Goal: Check status: Check status

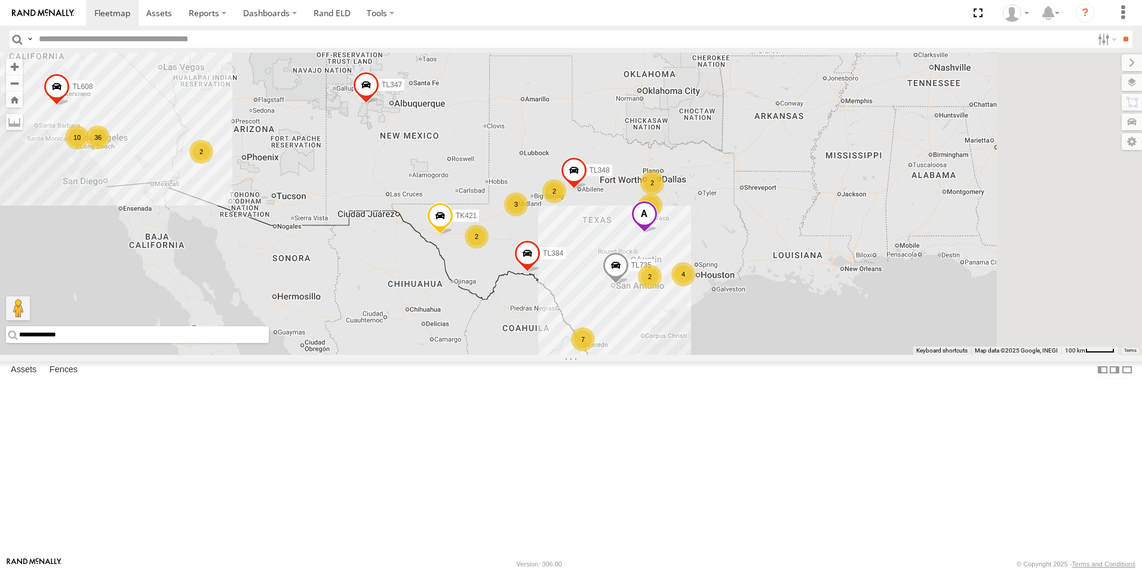
drag, startPoint x: 719, startPoint y: 283, endPoint x: 483, endPoint y: 259, distance: 237.2
click at [483, 259] on div "7 36 2 10 2 2 TL384 TL348 2 4 4 TL845 3 2 TL735 TL347 TL608 TK421" at bounding box center [571, 204] width 1142 height 302
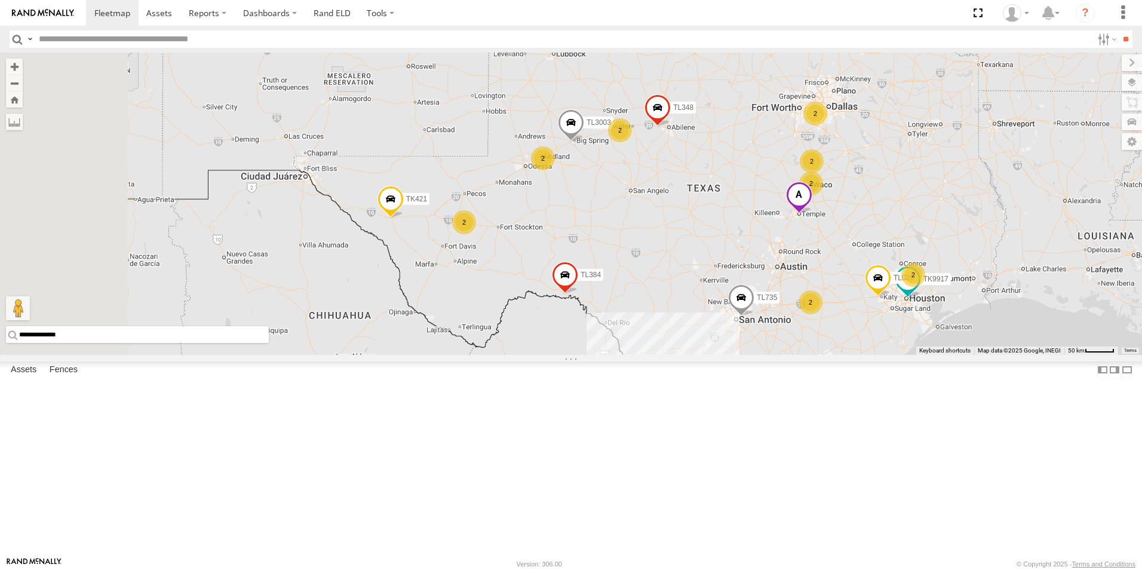
drag, startPoint x: 677, startPoint y: 266, endPoint x: 790, endPoint y: 332, distance: 131.1
click at [790, 332] on div "TL384 TL845 TL347 TL608 TK421 6 2 2 TL348 2 2 TL029 TK9917 2 2 2 TL102 2 TL735 …" at bounding box center [571, 204] width 1142 height 302
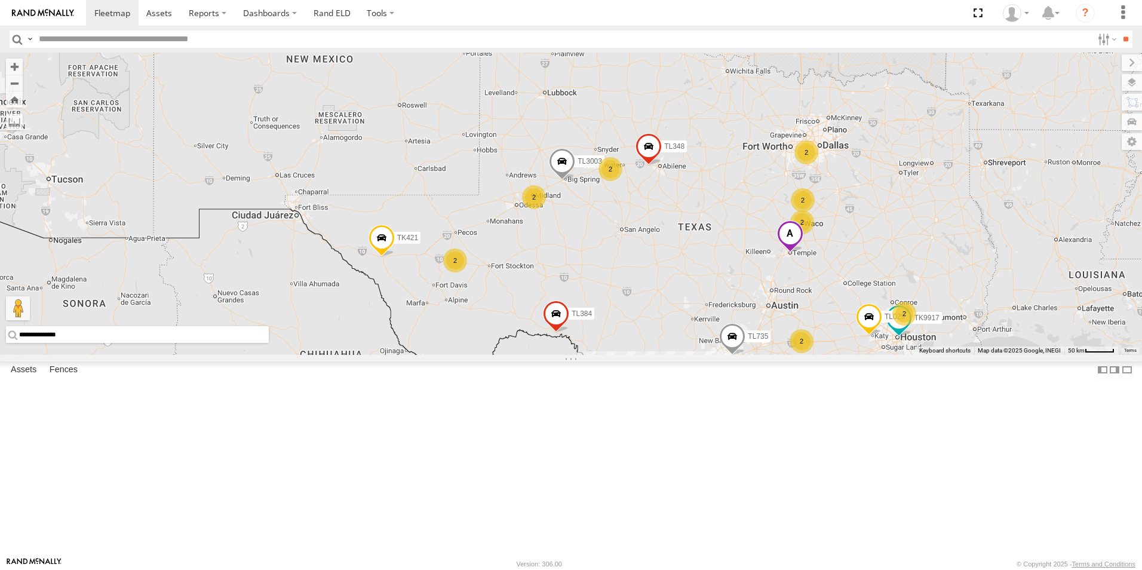
drag, startPoint x: 879, startPoint y: 183, endPoint x: 808, endPoint y: 232, distance: 86.7
click at [808, 232] on div "TL384 TL845 TL347 TL608 TK421 6 2 2 TL348 2 2 TL029 TK9917 2 2 2 TL102 2 TL735 …" at bounding box center [571, 204] width 1142 height 302
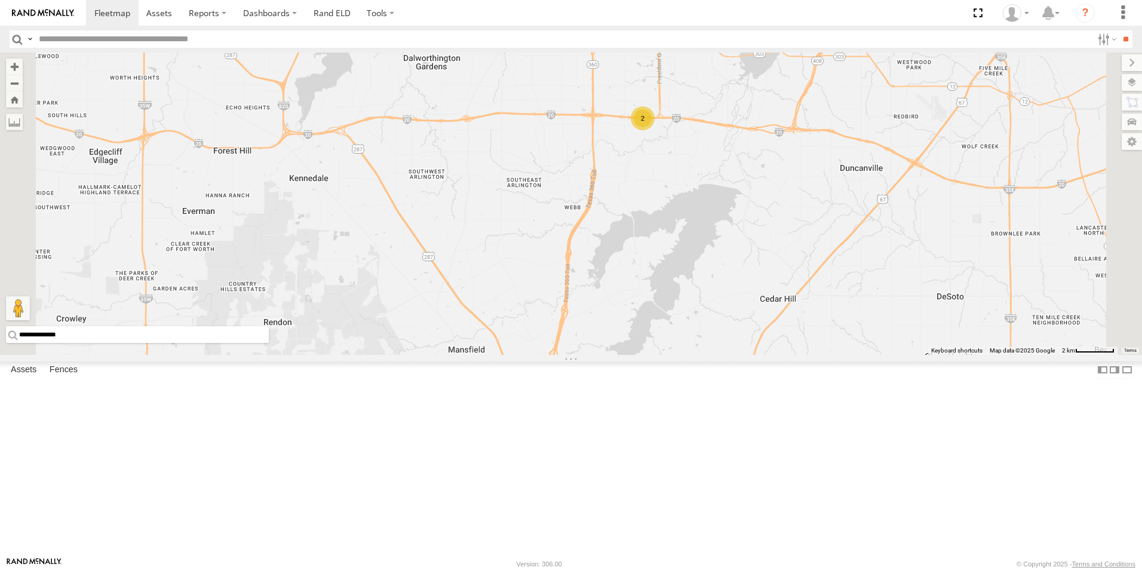
drag, startPoint x: 834, startPoint y: 248, endPoint x: 845, endPoint y: 380, distance: 132.4
click at [845, 355] on div "TL384 TL845 TL347 TL608 TK421 TL348 TL029 TK9917 TL102 TL735 TL3003 2" at bounding box center [571, 204] width 1142 height 302
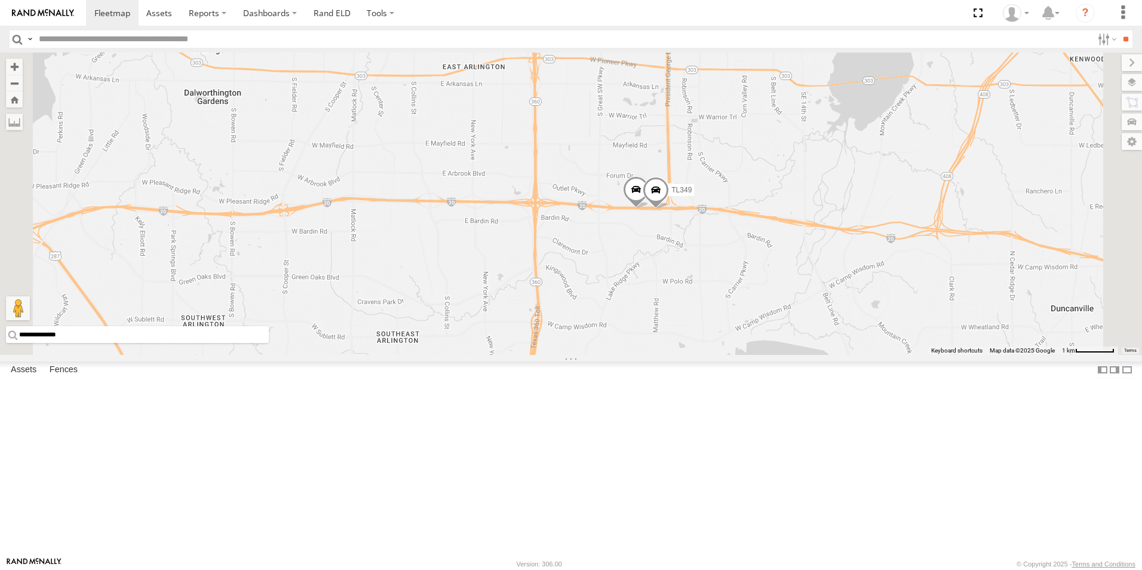
drag, startPoint x: 823, startPoint y: 262, endPoint x: 837, endPoint y: 372, distance: 110.8
click at [837, 355] on div "TL384 TL845 TL347 TL608 TK421 TL348 TL029 TK9917 TL102 TL735 TL3003 TK979 TL349" at bounding box center [571, 204] width 1142 height 302
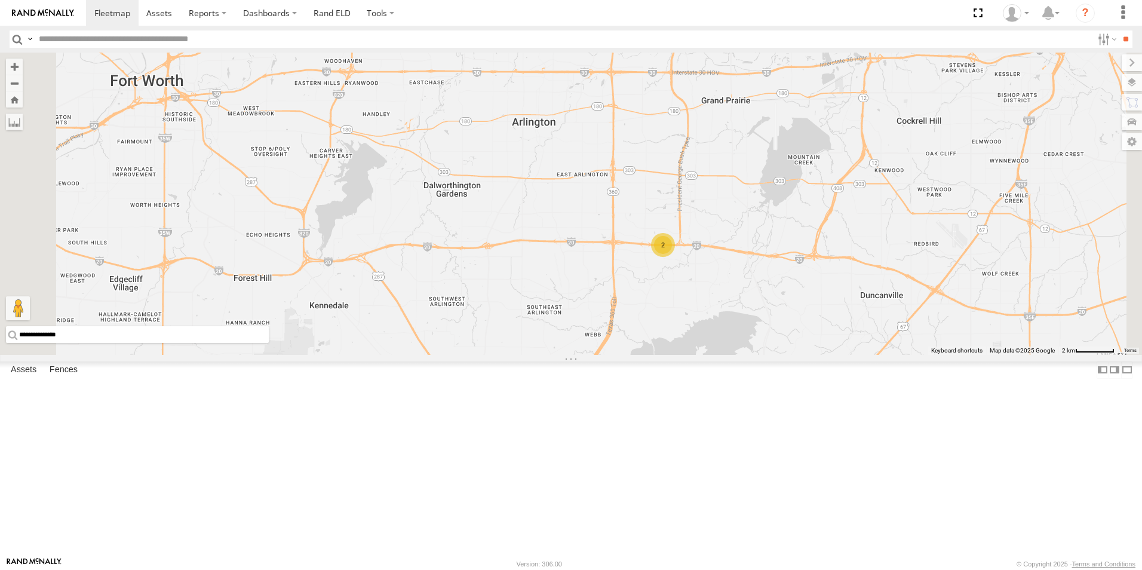
click at [675, 257] on div "2" at bounding box center [663, 245] width 24 height 24
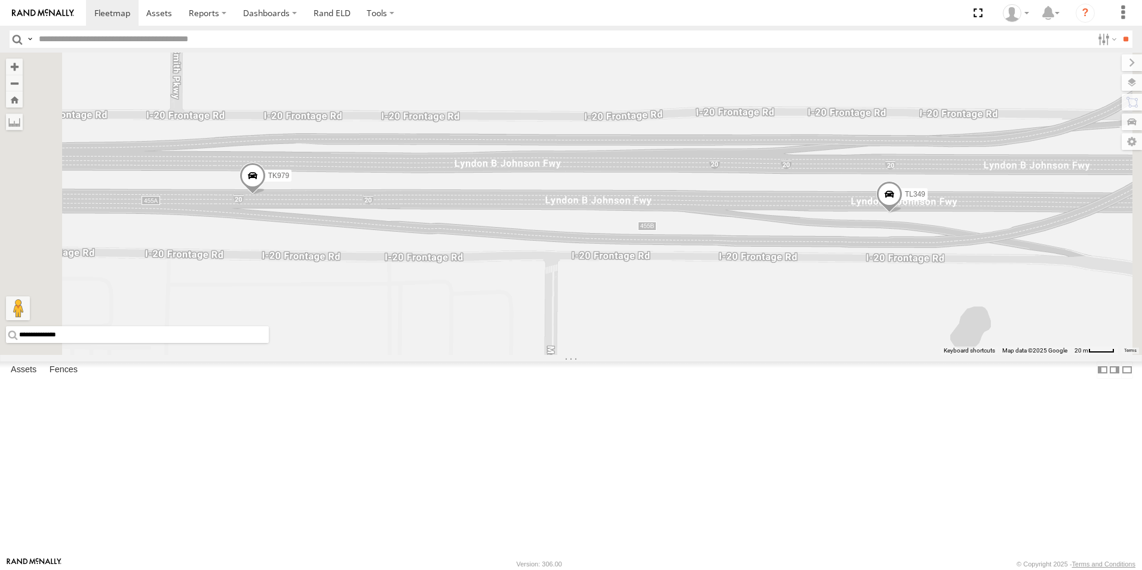
click at [266, 195] on span at bounding box center [253, 178] width 26 height 32
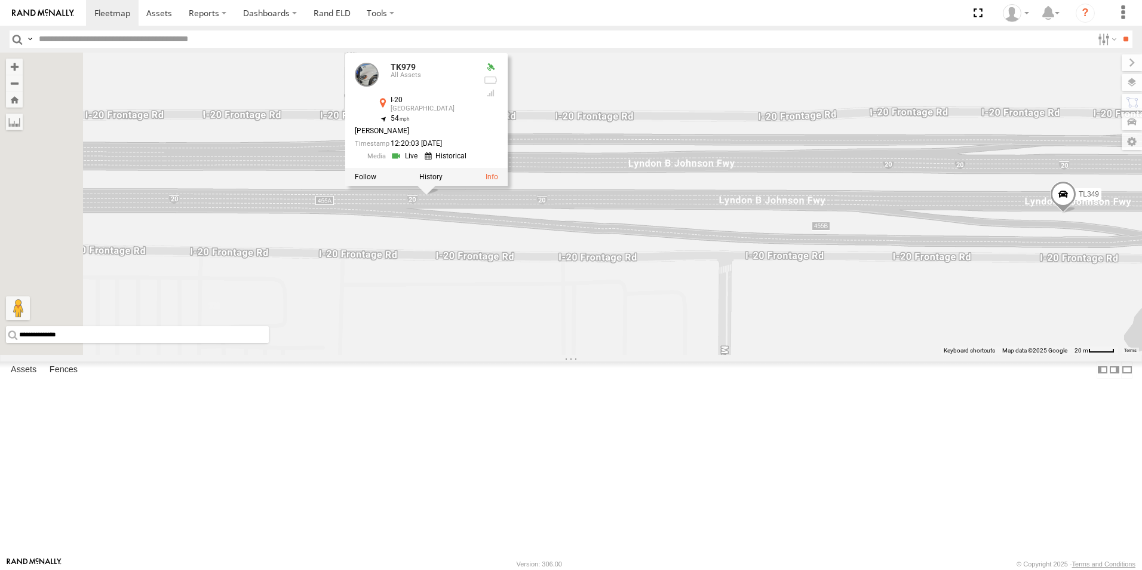
drag, startPoint x: 573, startPoint y: 190, endPoint x: 756, endPoint y: 189, distance: 182.2
click at [756, 189] on div "TK979 TL349 TK979 All Assets I-20 [GEOGRAPHIC_DATA] 32.67595 , -97.03366 54 [PE…" at bounding box center [571, 204] width 1142 height 302
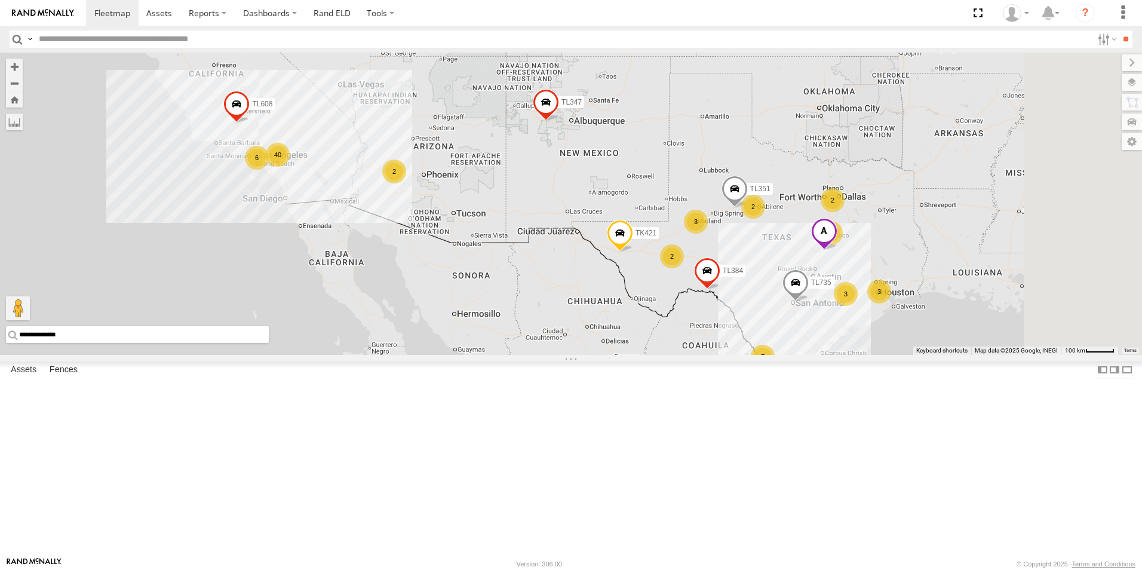
click at [664, 266] on div "7 40 3 2 2 TL384 2 2 4 TL845 3 6 3 TL351 TL735 TL347 TL608 TK421" at bounding box center [571, 204] width 1142 height 302
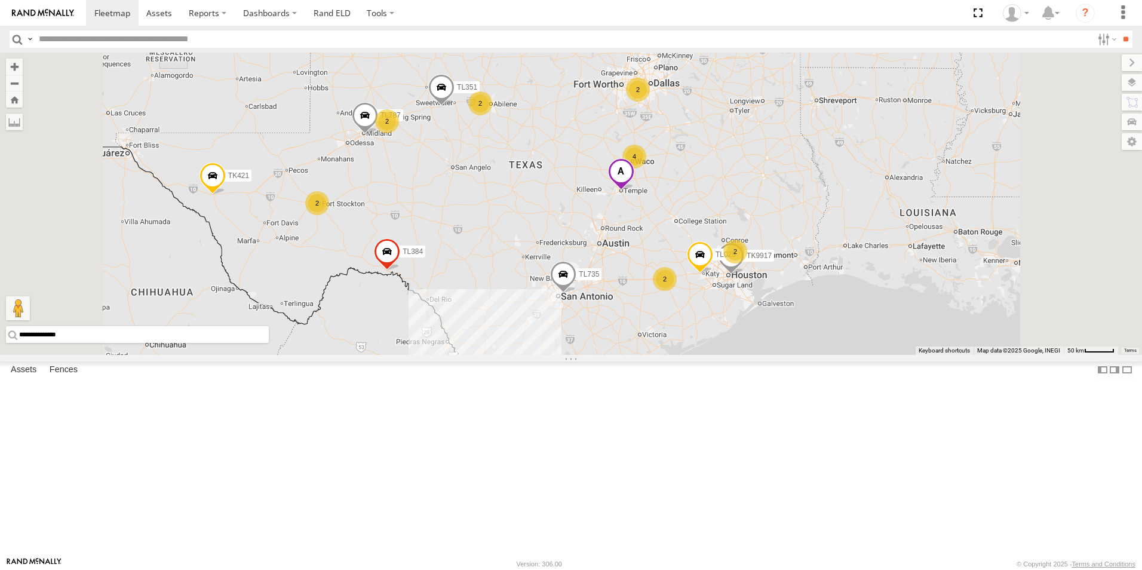
drag, startPoint x: 828, startPoint y: 330, endPoint x: 839, endPoint y: 126, distance: 204.6
click at [839, 126] on div "TL845 TL735 TL347 TL608 TK421 2 2 TL384 2 2 4 TL029 TK9917 TL787 2 TL351 2" at bounding box center [571, 204] width 1142 height 302
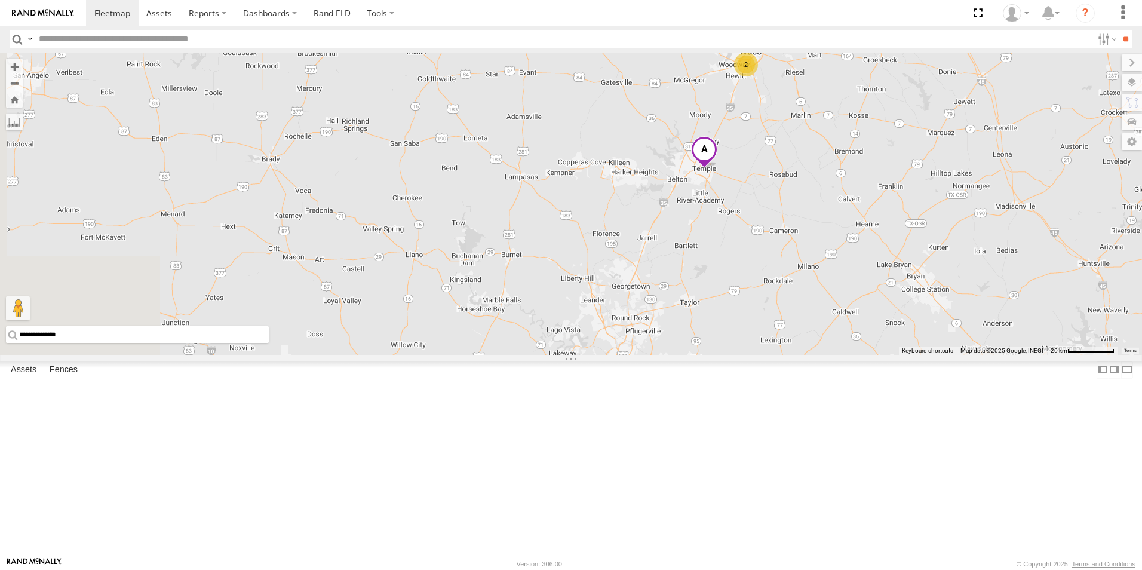
drag, startPoint x: 778, startPoint y: 289, endPoint x: 916, endPoint y: 305, distance: 138.9
click at [916, 305] on div "TL845 TL735 TL347 TL608 TK421 TL384 TL029 TK9917 TL787 TL351 TL102 2 2" at bounding box center [571, 204] width 1142 height 302
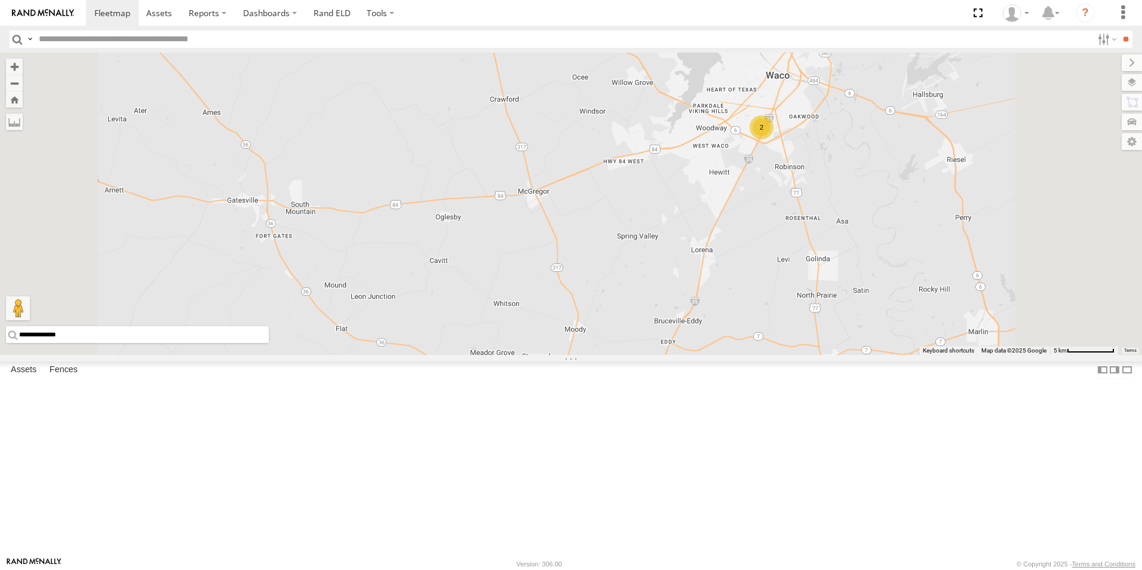
drag, startPoint x: 898, startPoint y: 158, endPoint x: 894, endPoint y: 345, distance: 187.0
click at [894, 345] on div "TL845 TL735 TL347 TL608 TK421 TL384 TL029 TK9917 TL787 TL351 TL102 2" at bounding box center [571, 204] width 1142 height 302
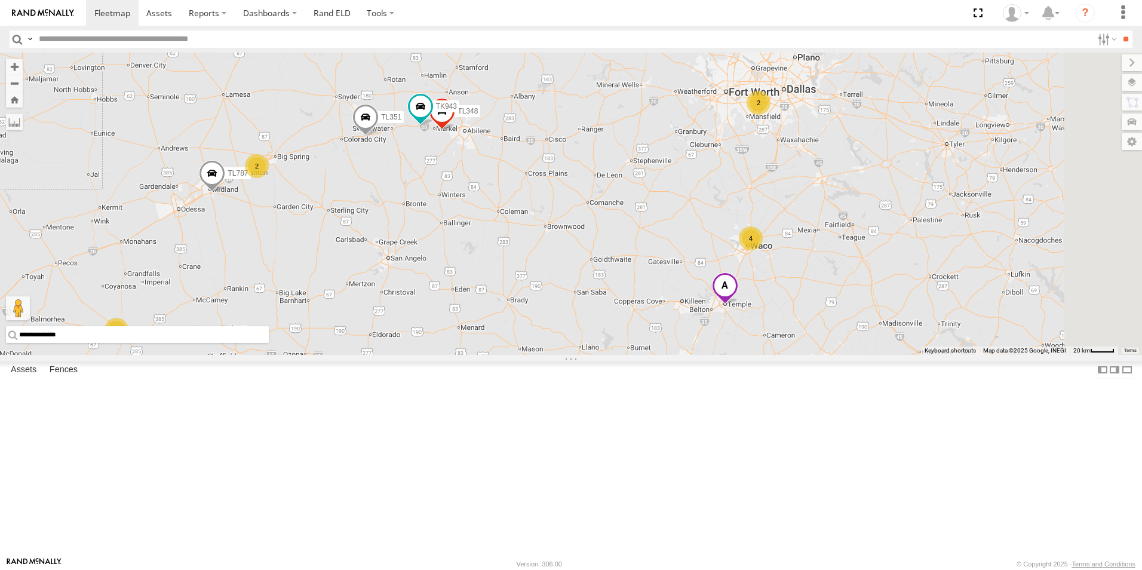
drag, startPoint x: 929, startPoint y: 140, endPoint x: 898, endPoint y: 250, distance: 114.2
click at [898, 250] on div "TL845 TL735 TL347 TL608 TK421 TL384 TL029 TK9917 TL787 TL351 TL102 2 2 TL348 2 …" at bounding box center [571, 204] width 1142 height 302
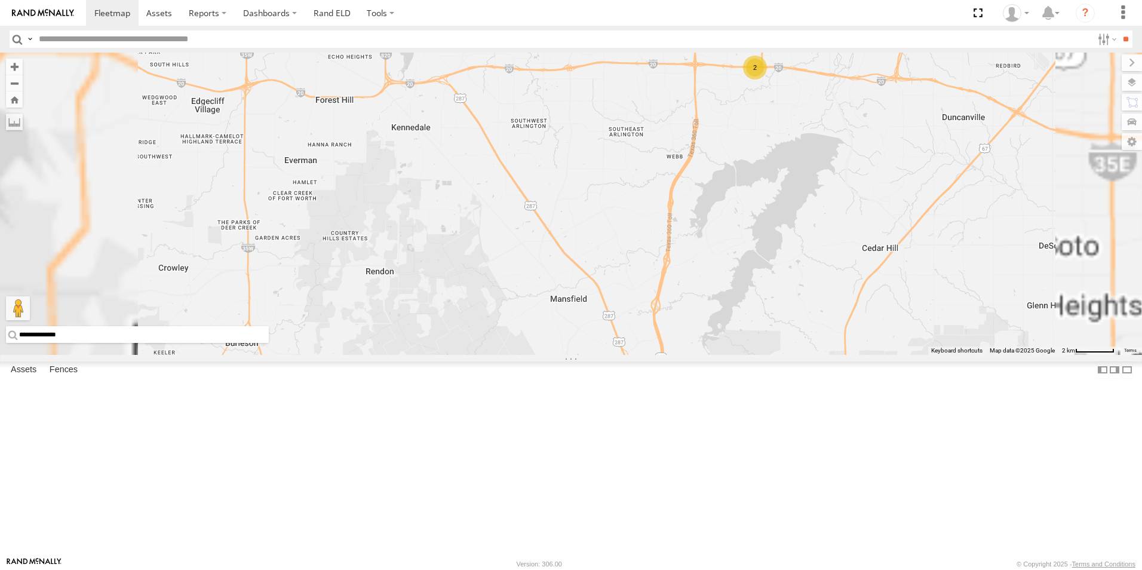
drag, startPoint x: 952, startPoint y: 167, endPoint x: 937, endPoint y: 216, distance: 51.4
click at [937, 216] on div "TL845 TL735 TL347 TL608 TK421 TL384 TL029 TK9917 TL787 TL351 TL102 TL348 TK943 2" at bounding box center [571, 204] width 1142 height 302
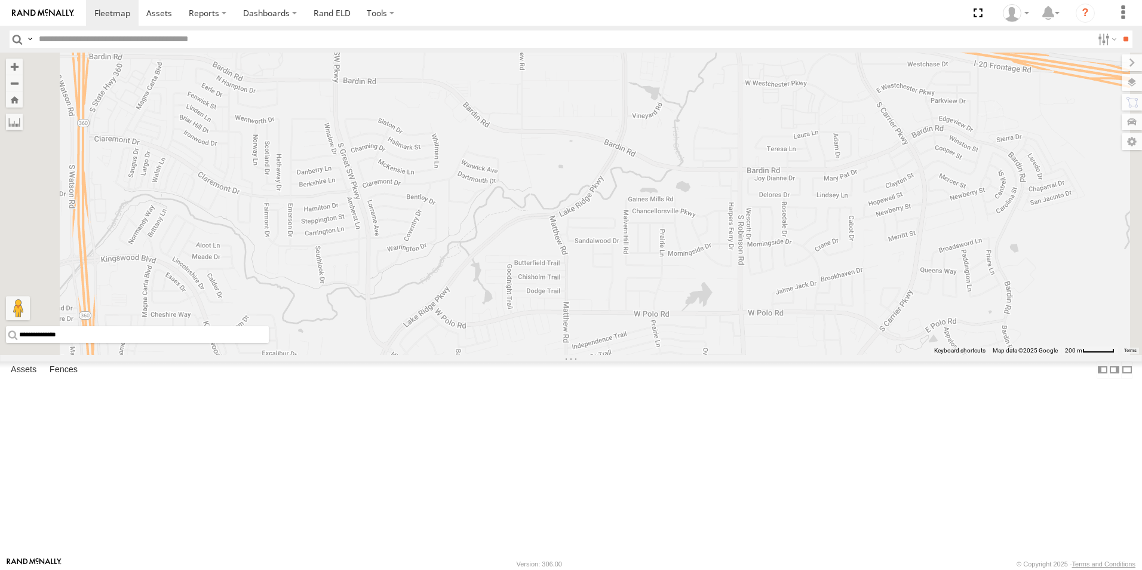
click at [578, 36] on div "2" at bounding box center [566, 24] width 24 height 24
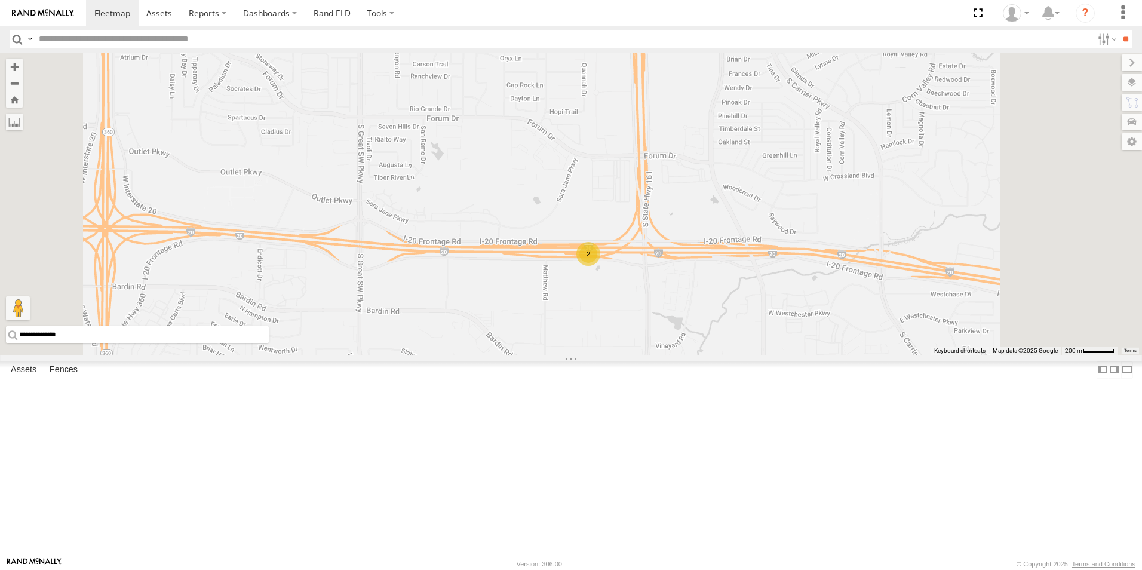
drag, startPoint x: 737, startPoint y: 164, endPoint x: 741, endPoint y: 297, distance: 133.3
click at [741, 297] on div "TL845 TL735 TL347 TL608 TK421 TL384 TL029 TK9917 TL787 TL351 TL102 TL348 TK943 2" at bounding box center [571, 204] width 1142 height 302
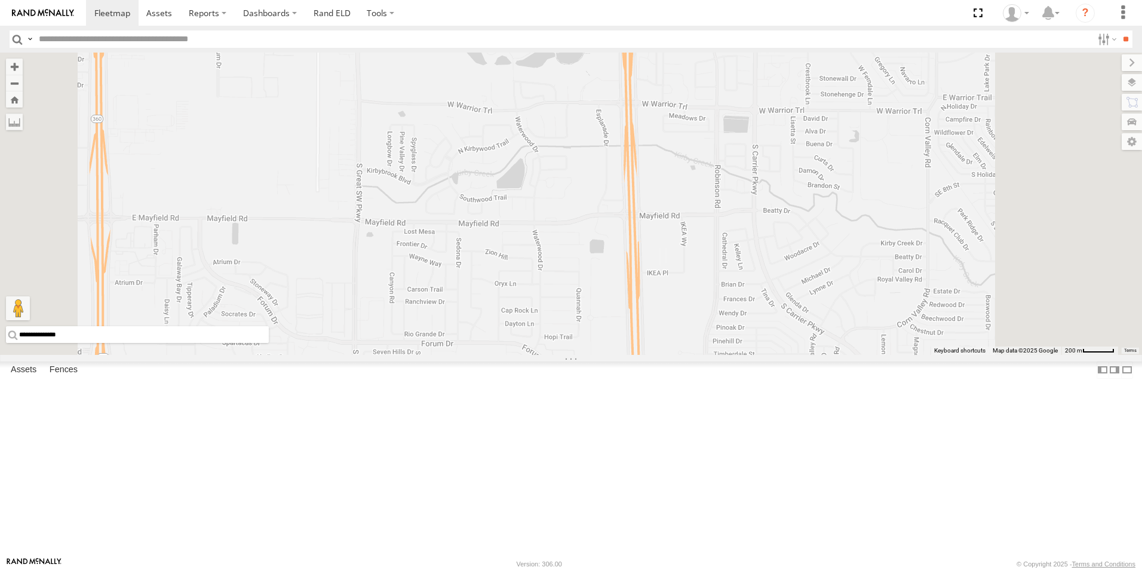
drag, startPoint x: 750, startPoint y: 179, endPoint x: 745, endPoint y: 405, distance: 226.4
click at [745, 355] on div "TL845 TL735 TL347 TL608 TK421 TL384 TL029 TK9917 TL787 TL351 TL102 TL348 TK943 2" at bounding box center [571, 204] width 1142 height 302
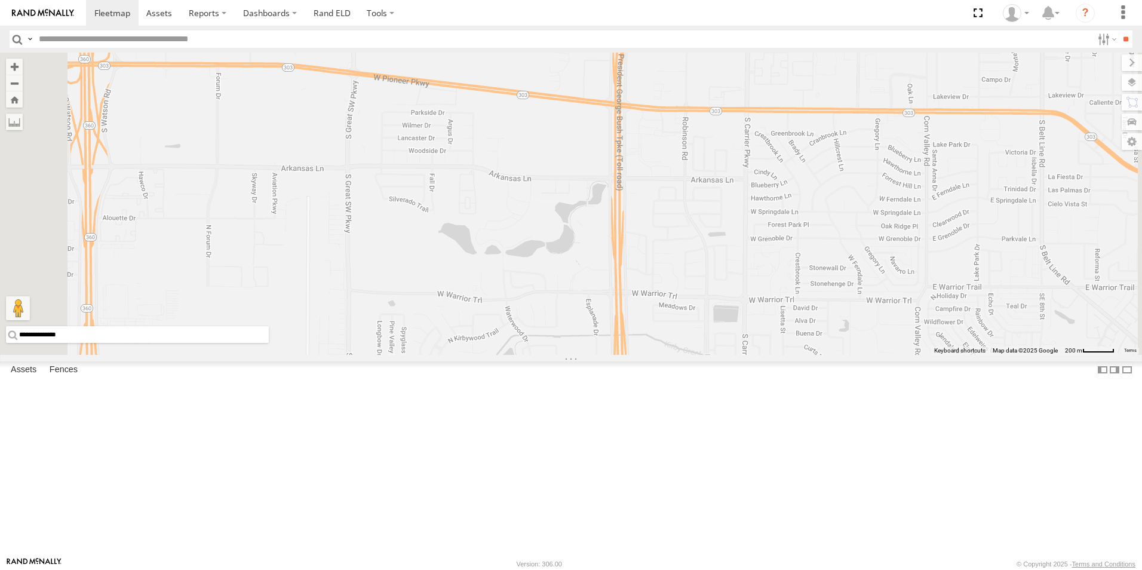
drag, startPoint x: 757, startPoint y: 210, endPoint x: 747, endPoint y: 400, distance: 190.8
click at [747, 355] on div "TL845 TL735 TL347 TL608 TK421 TL384 TL029 TK9917 TL787 TL351 TL102 TL348 TK943 2" at bounding box center [571, 204] width 1142 height 302
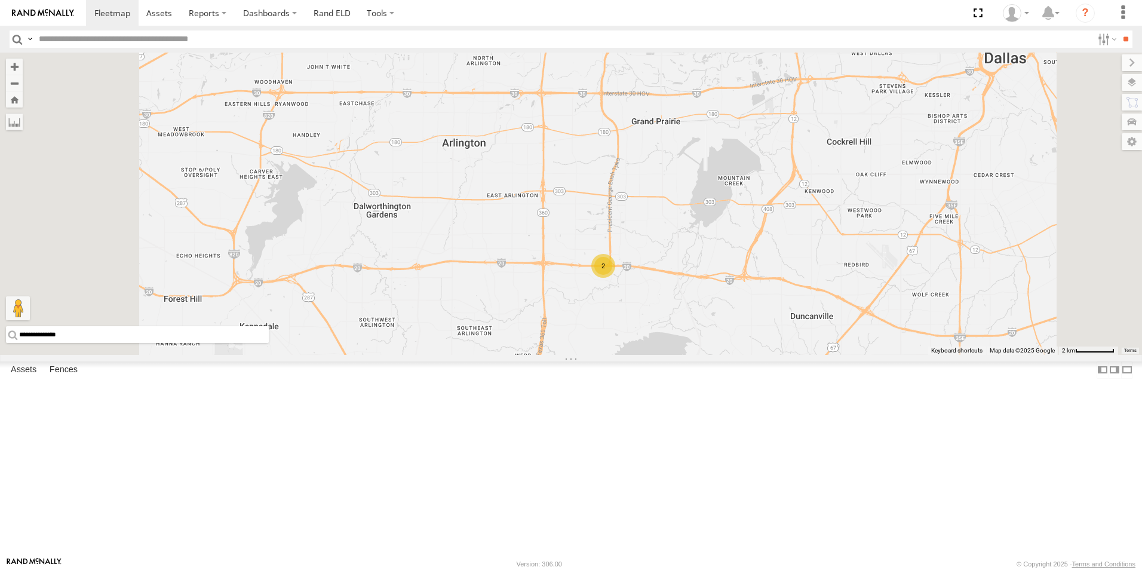
drag, startPoint x: 783, startPoint y: 388, endPoint x: 797, endPoint y: 324, distance: 64.8
click at [797, 324] on div "TL845 TL735 TL347 TL608 TK421 TL384 TL029 TK9917 TL787 TL351 TL102 TL348 TK943 2" at bounding box center [571, 204] width 1142 height 302
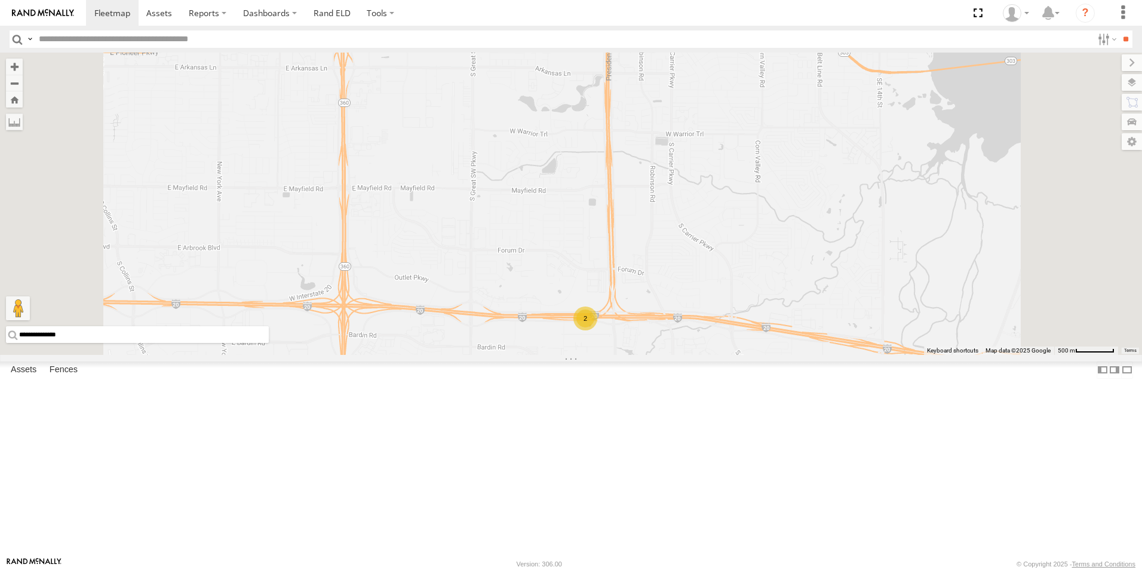
drag, startPoint x: 821, startPoint y: 224, endPoint x: 819, endPoint y: 336, distance: 111.7
click at [819, 336] on div "TL845 TL735 TL347 TL608 TK421 TL384 TL029 TK9917 TL787 TL351 TL102 TL348 TK943 2" at bounding box center [571, 204] width 1142 height 302
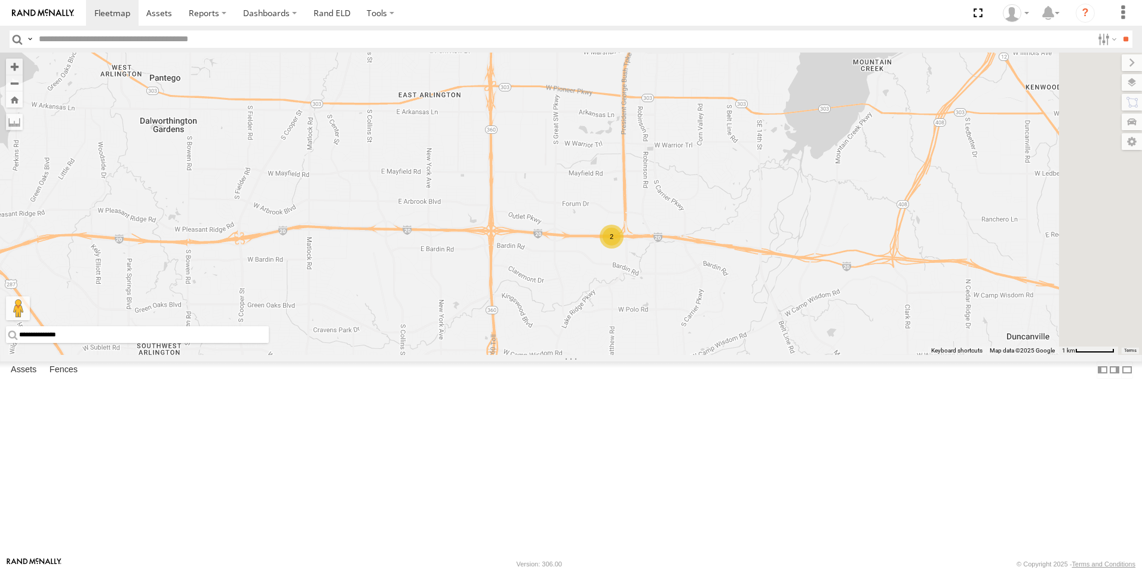
drag, startPoint x: 830, startPoint y: 342, endPoint x: 815, endPoint y: 300, distance: 44.6
click at [815, 300] on div "TL845 TL735 TL347 TL608 TK421 TL384 TL029 TK9917 TL787 TL351 TL102 TL348 TK943 2" at bounding box center [571, 204] width 1142 height 302
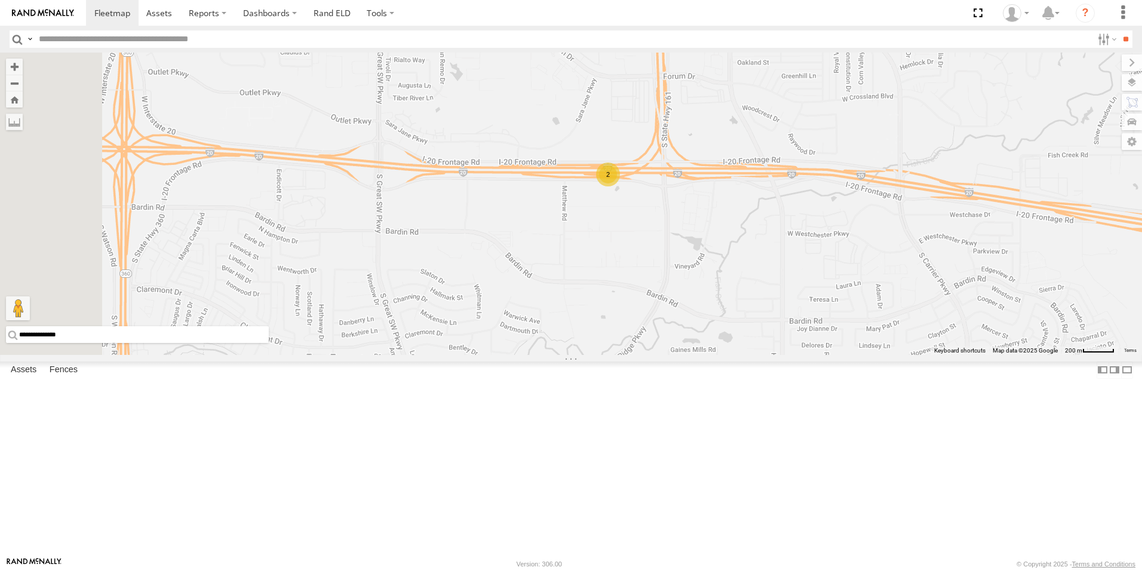
drag, startPoint x: 759, startPoint y: 310, endPoint x: 879, endPoint y: 329, distance: 121.5
click at [879, 329] on div "TL845 TL735 TL347 TL608 TK421 TL384 TL029 TK9917 TL787 TL351 TL102 TL348 TK943 2" at bounding box center [571, 204] width 1142 height 302
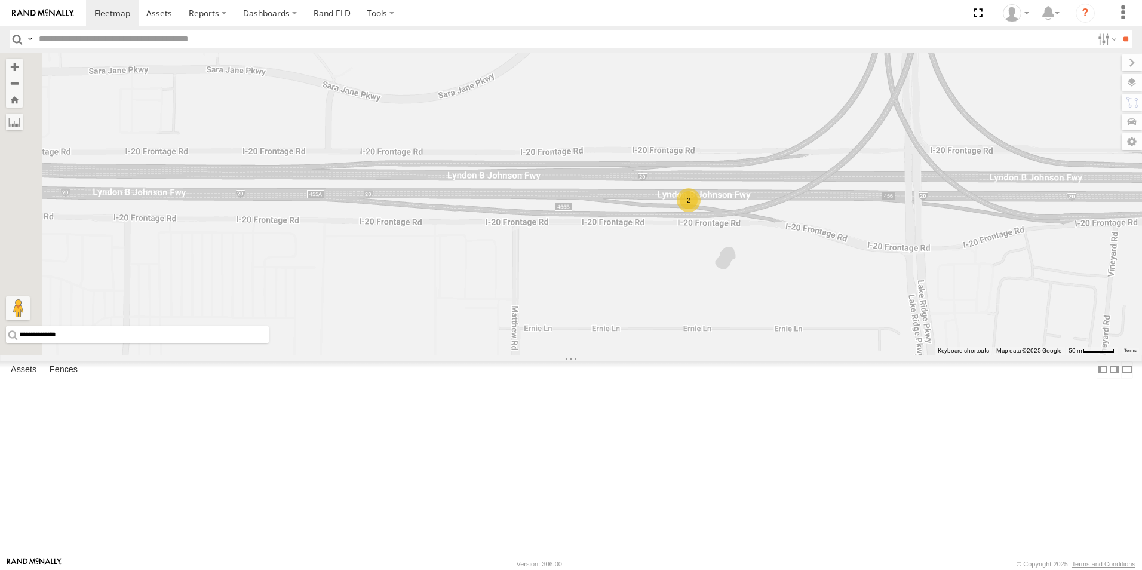
drag, startPoint x: 882, startPoint y: 415, endPoint x: 937, endPoint y: 443, distance: 61.5
click at [937, 355] on div "TL845 TL735 TL347 TL608 TK421 TL384 TL029 TK9917 TL787 TL351 TL102 TL348 TK943 2" at bounding box center [571, 204] width 1142 height 302
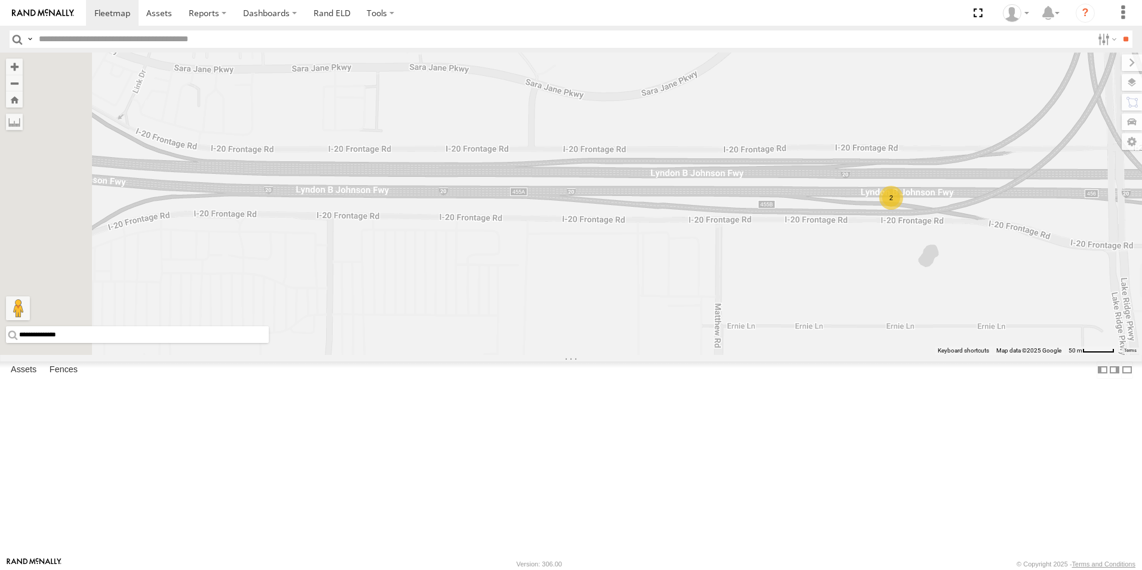
drag, startPoint x: 800, startPoint y: 424, endPoint x: 1006, endPoint y: 422, distance: 205.5
click at [1006, 355] on div "TL845 TL735 TL347 TL608 TK421 TL384 TL029 TK9917 TL787 TL351 TL102 TL348 TK943 2" at bounding box center [571, 204] width 1142 height 302
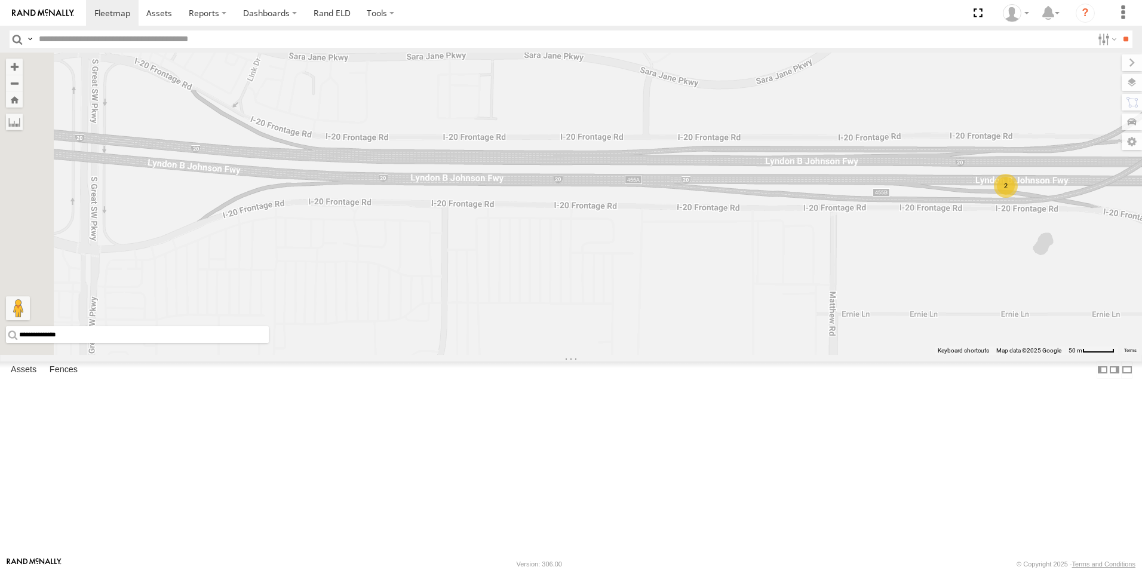
drag, startPoint x: 823, startPoint y: 415, endPoint x: 938, endPoint y: 401, distance: 116.6
click at [938, 355] on div "TL845 TL735 TL347 TL608 TK421 TL384 TL029 TK9917 TL787 TL351 TL102 TL348 TK943 2" at bounding box center [571, 204] width 1142 height 302
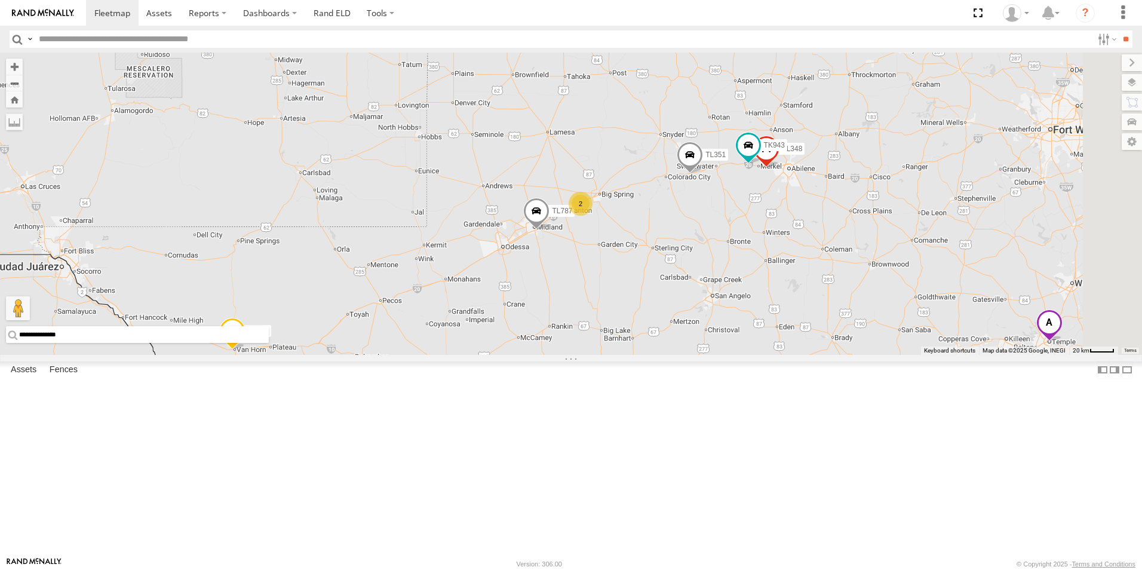
drag, startPoint x: 1006, startPoint y: 246, endPoint x: 833, endPoint y: 314, distance: 186.1
click at [833, 314] on div "TL384 TL845 TL351 TL735 TL347 TL608 TK421 2 TL348 TL787 TK943 2" at bounding box center [571, 204] width 1142 height 302
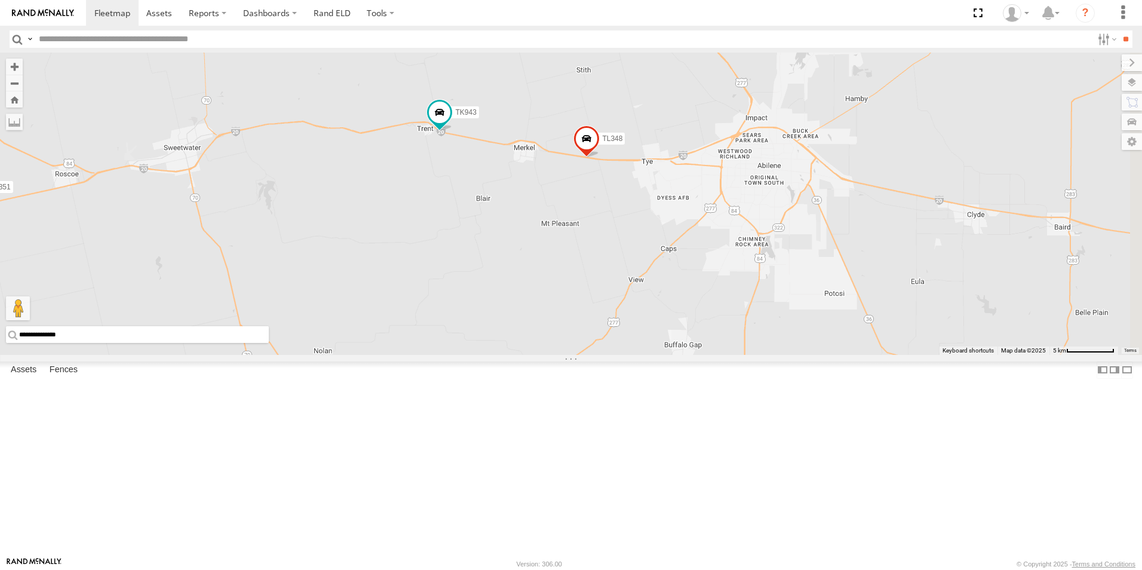
drag, startPoint x: 963, startPoint y: 269, endPoint x: 813, endPoint y: 329, distance: 161.2
click at [813, 329] on div "TL384 TL845 TL351 TL735 TL347 TL608 TK421 TL348 TL787 TK943 TK938 TL3003" at bounding box center [571, 204] width 1142 height 302
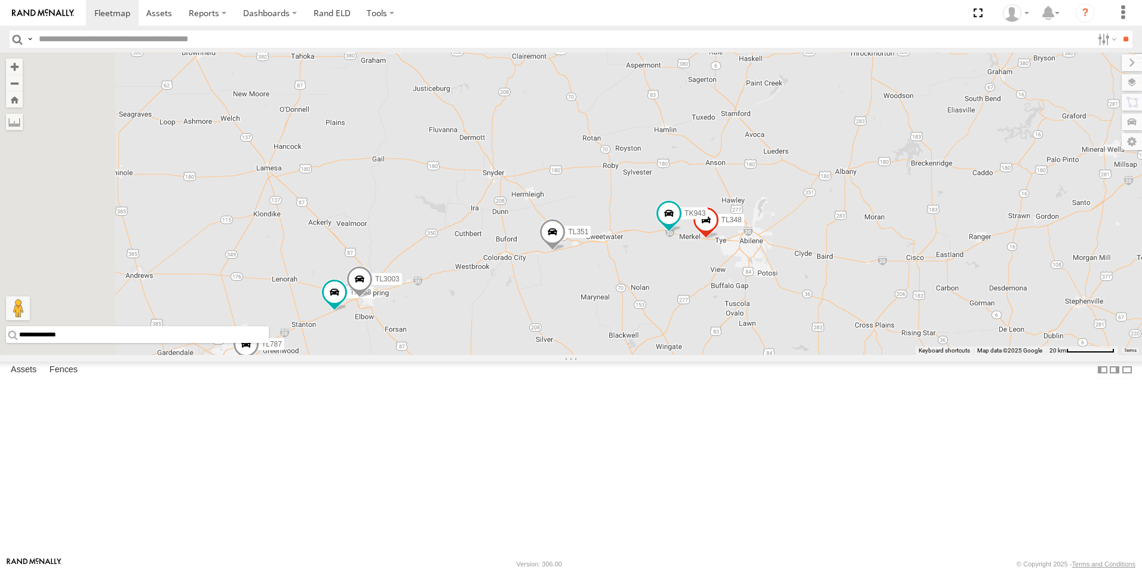
drag, startPoint x: 720, startPoint y: 373, endPoint x: 791, endPoint y: 400, distance: 76.0
click at [791, 355] on div "TL384 TL845 TL351 TL735 TL347 TL608 TK421 TL348 TL787 TK943 TK938 TL3003" at bounding box center [571, 204] width 1142 height 302
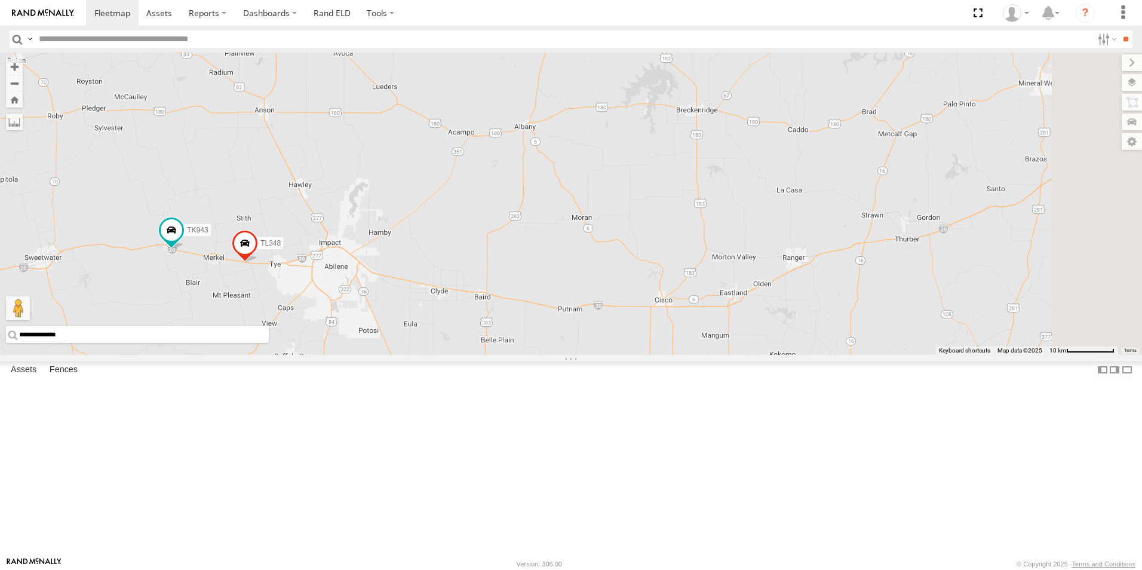
drag, startPoint x: 995, startPoint y: 111, endPoint x: 513, endPoint y: 191, distance: 489.2
click at [513, 191] on div "TL384 TL845 TL351 TL735 TL347 TL608 TK421 TL348 TL787 TK943" at bounding box center [571, 204] width 1142 height 302
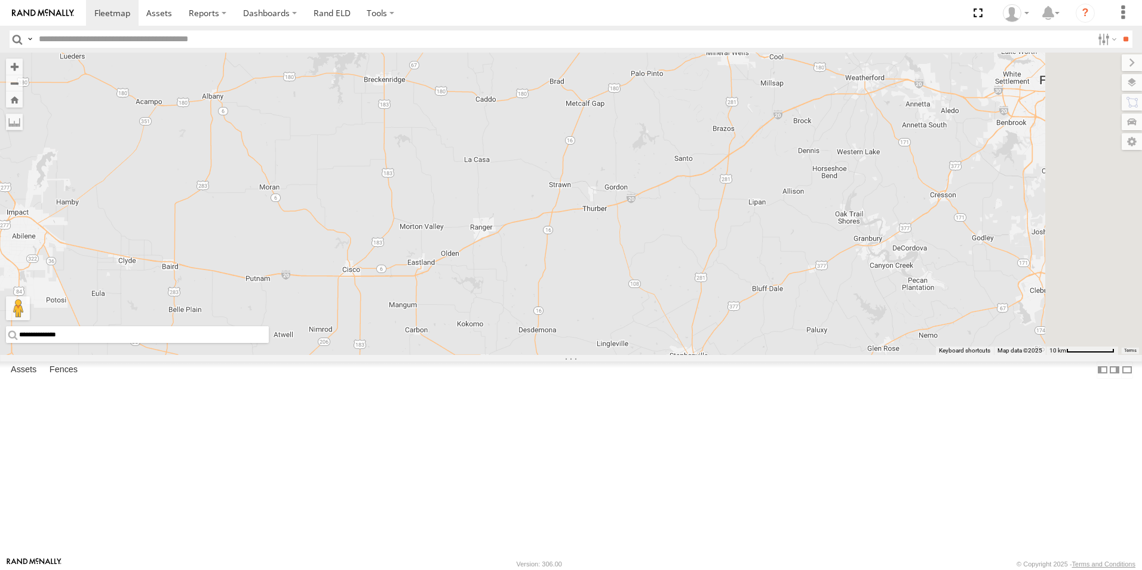
drag, startPoint x: 861, startPoint y: 215, endPoint x: 542, endPoint y: 185, distance: 321.0
click at [542, 185] on div "TL384 TL845 TL351 TL735 TL347 TL608 TK421 TL348 TL787 TK943" at bounding box center [571, 204] width 1142 height 302
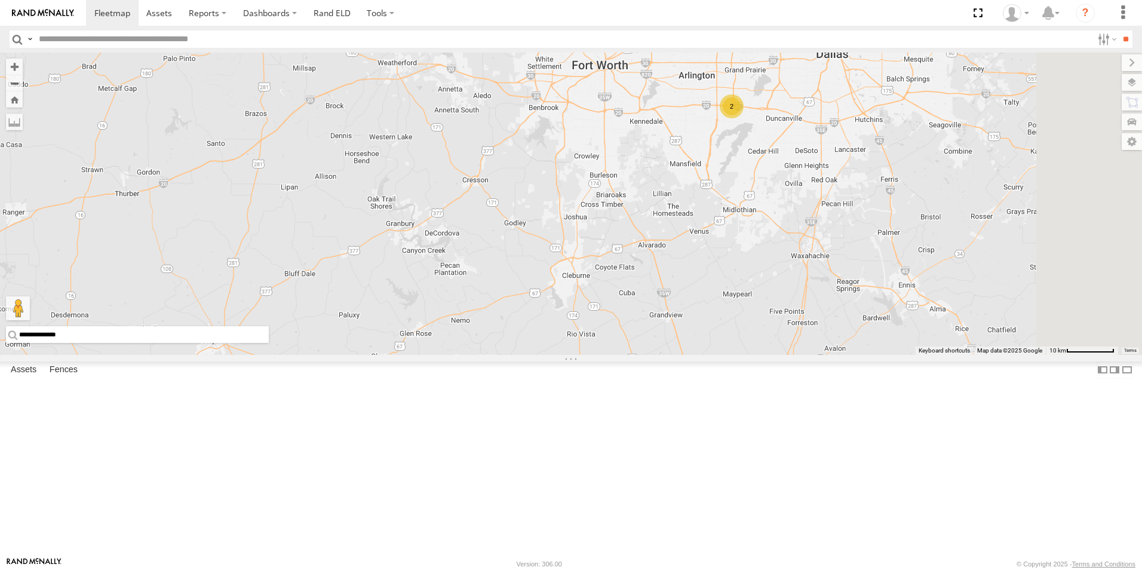
drag, startPoint x: 726, startPoint y: 194, endPoint x: 642, endPoint y: 240, distance: 96.8
click at [639, 240] on div "TL384 TL845 TL351 TL735 TL347 TL608 TK421 TL348 TL787 TK943 2" at bounding box center [571, 204] width 1142 height 302
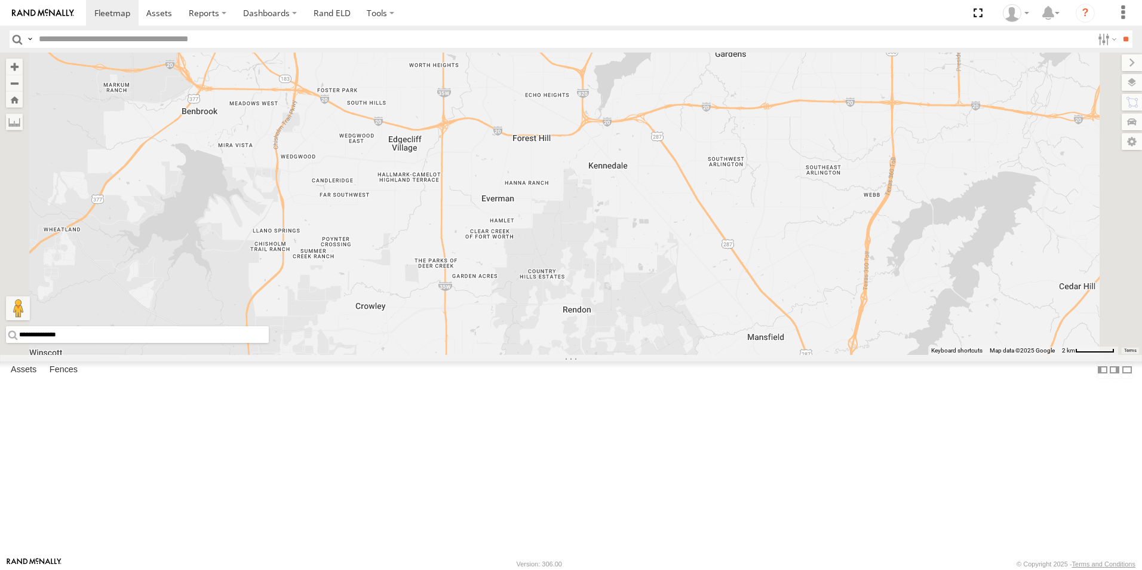
drag, startPoint x: 783, startPoint y: 231, endPoint x: 716, endPoint y: 263, distance: 74.3
click at [716, 263] on div "TL384 TL845 TL351 TL735 TL347 TL608 TK421 TL348 TL787 TK943" at bounding box center [571, 204] width 1142 height 302
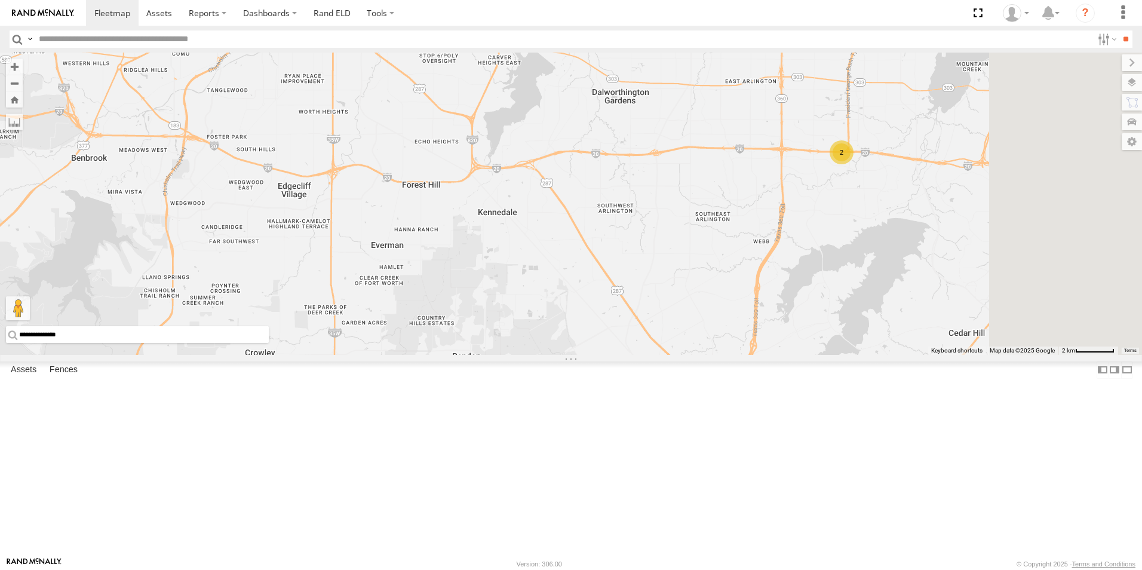
drag, startPoint x: 836, startPoint y: 248, endPoint x: 734, endPoint y: 263, distance: 103.1
click at [734, 263] on div "TL384 TL845 TL351 TL735 TL347 TL608 TK421 TL348 TL787 TK943 2" at bounding box center [571, 204] width 1142 height 302
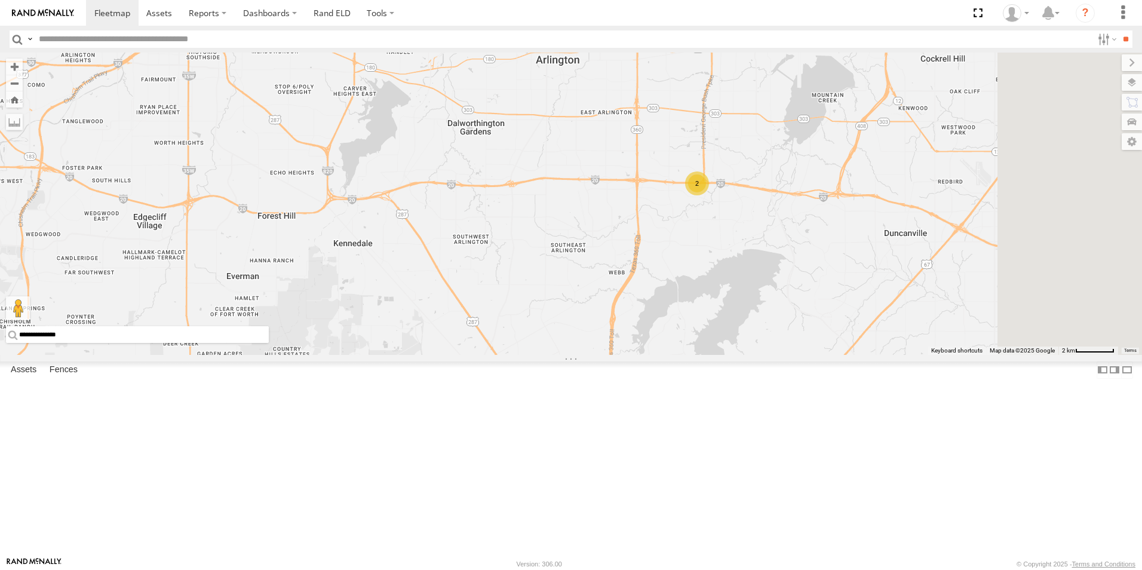
drag, startPoint x: 909, startPoint y: 302, endPoint x: 887, endPoint y: 321, distance: 29.2
click at [887, 321] on div "TL384 TL845 TL351 TL735 TL347 TL608 TK421 TL348 TL787 TK943 2" at bounding box center [571, 204] width 1142 height 302
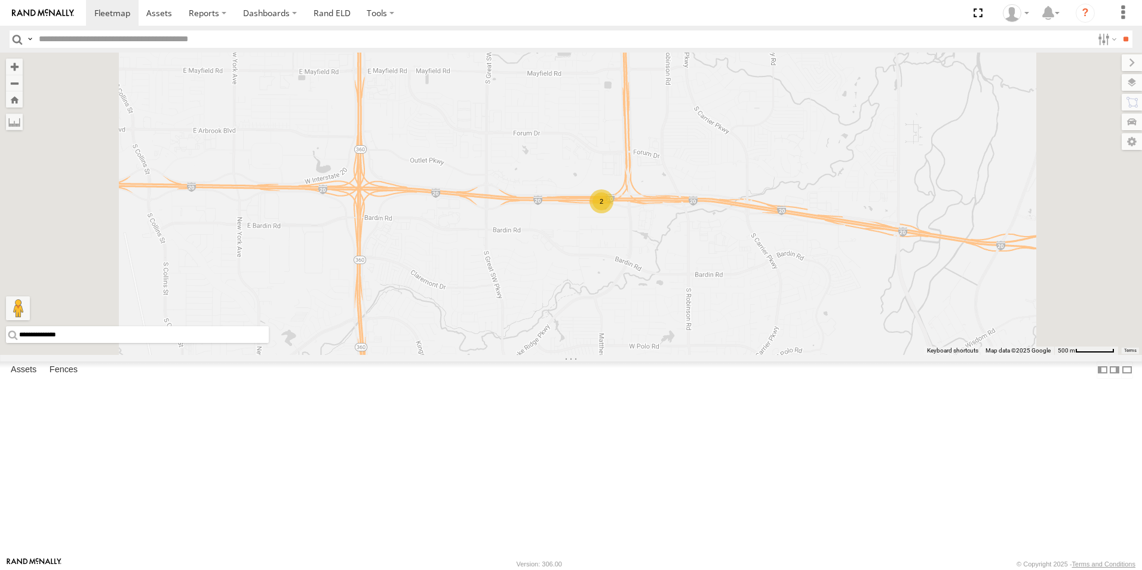
drag, startPoint x: 849, startPoint y: 274, endPoint x: 884, endPoint y: 388, distance: 120.0
click at [884, 355] on div "TL384 TL845 TL351 TL735 TL347 TL608 TK421 TL348 TL787 TK943 2" at bounding box center [571, 204] width 1142 height 302
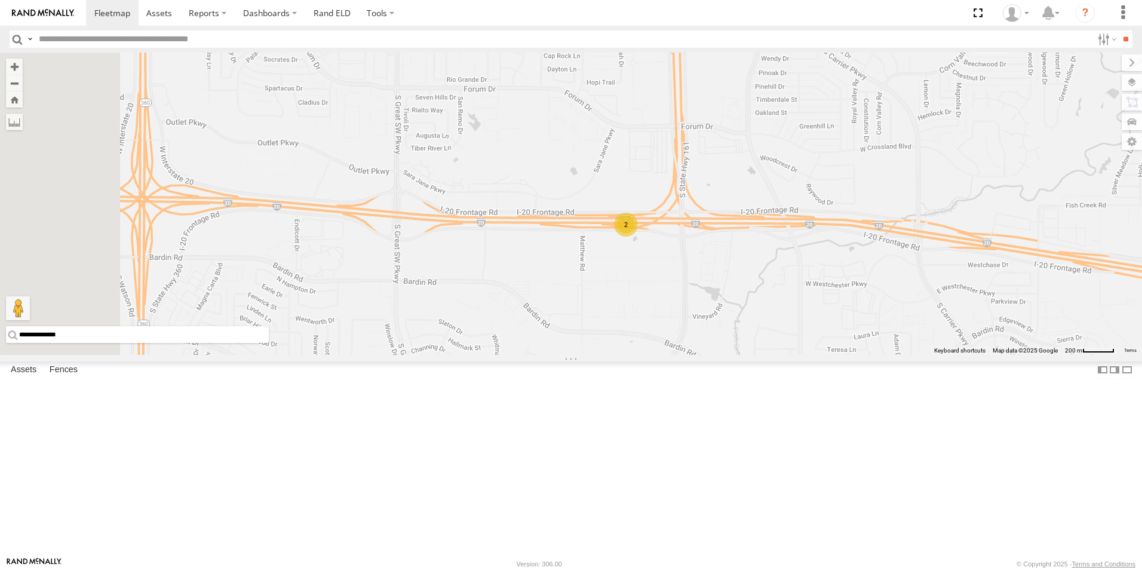
drag, startPoint x: 775, startPoint y: 315, endPoint x: 842, endPoint y: 382, distance: 94.6
click at [842, 355] on div "TL384 TL845 TL351 TL735 TL347 TL608 TK421 TL348 TL787 TK943 2" at bounding box center [571, 204] width 1142 height 302
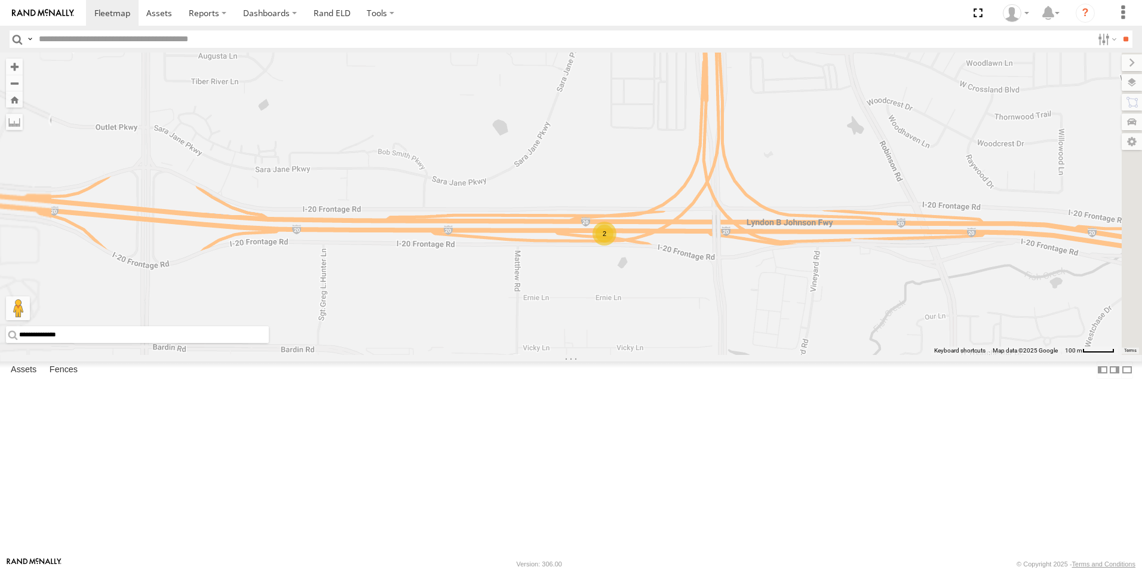
drag, startPoint x: 791, startPoint y: 361, endPoint x: 813, endPoint y: 389, distance: 35.7
click at [813, 355] on div "TL384 TL845 TL351 TL735 TL347 TL608 TK421 TL348 TL787 TK943 2" at bounding box center [571, 204] width 1142 height 302
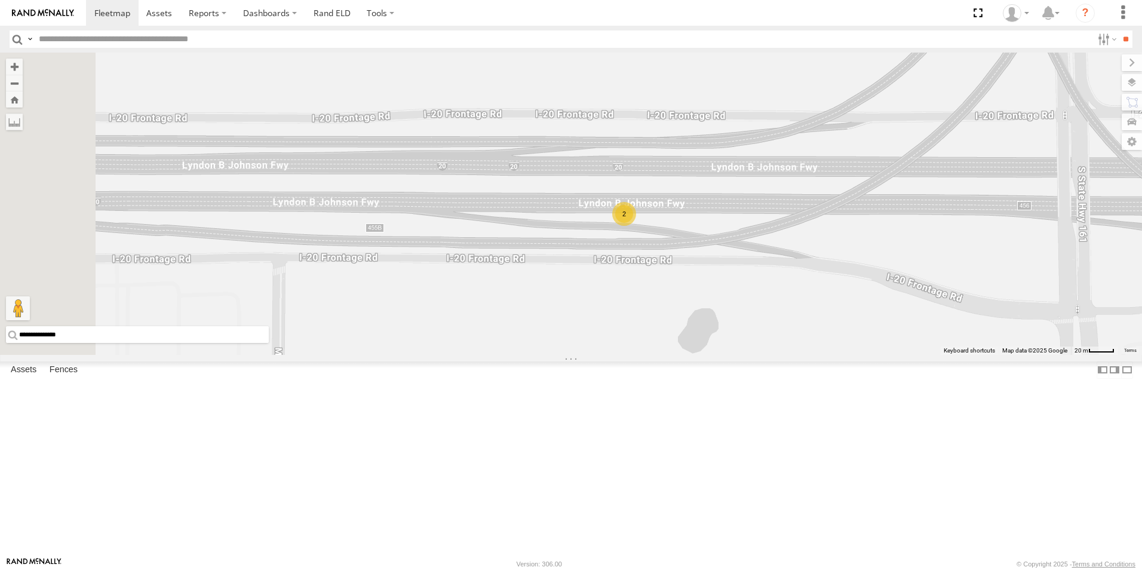
drag, startPoint x: 791, startPoint y: 324, endPoint x: 943, endPoint y: 410, distance: 174.4
click at [943, 355] on div "TL384 TL845 TL351 TL735 TL347 TL608 TK421 TL348 TL787 TK943 2" at bounding box center [571, 204] width 1142 height 302
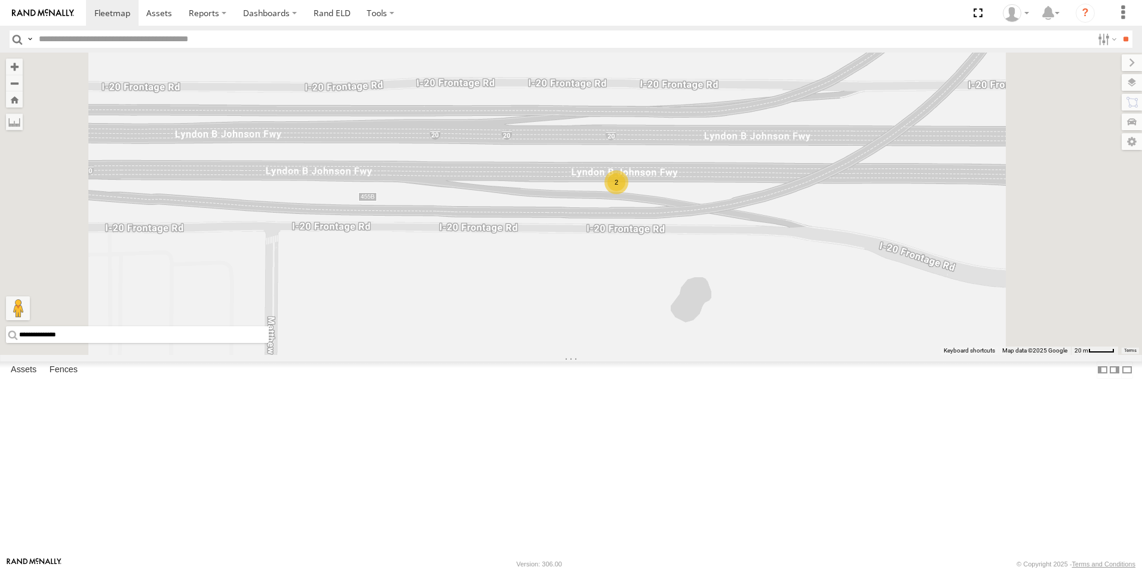
drag, startPoint x: 752, startPoint y: 269, endPoint x: 760, endPoint y: 142, distance: 128.1
click at [760, 142] on div "TL384 TL845 TL351 TL735 TL347 TL608 TK421 TL348 TL787 TK943 2" at bounding box center [571, 204] width 1142 height 302
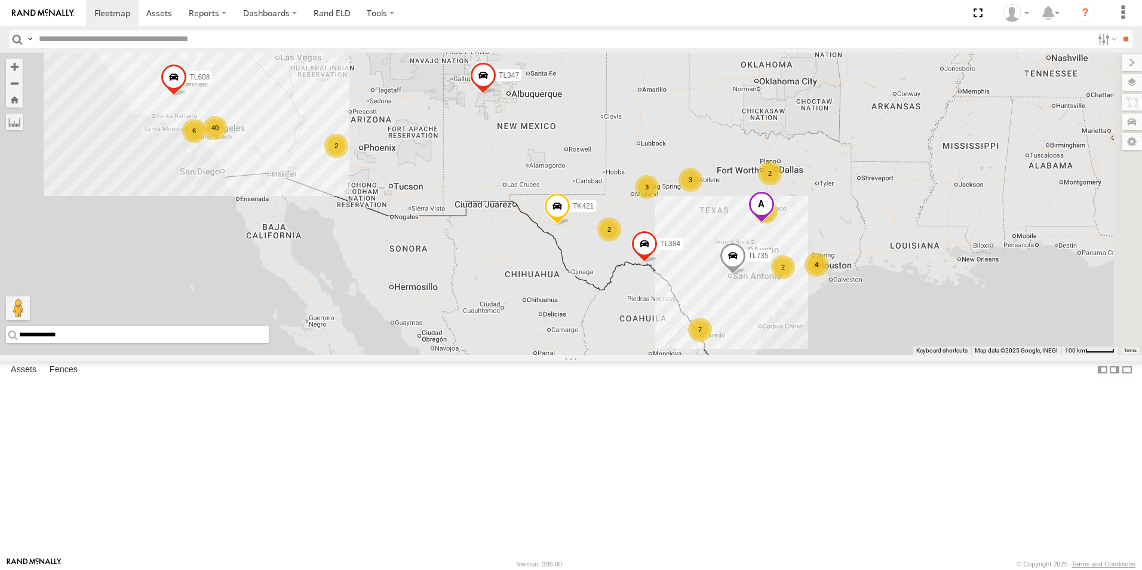
drag, startPoint x: 981, startPoint y: 241, endPoint x: 863, endPoint y: 207, distance: 123.1
click at [863, 207] on div "7 40 2 2 2 TL384 3 2 4 4 TL845 6 3 TL735 TL347 TL608 TK421" at bounding box center [571, 204] width 1142 height 302
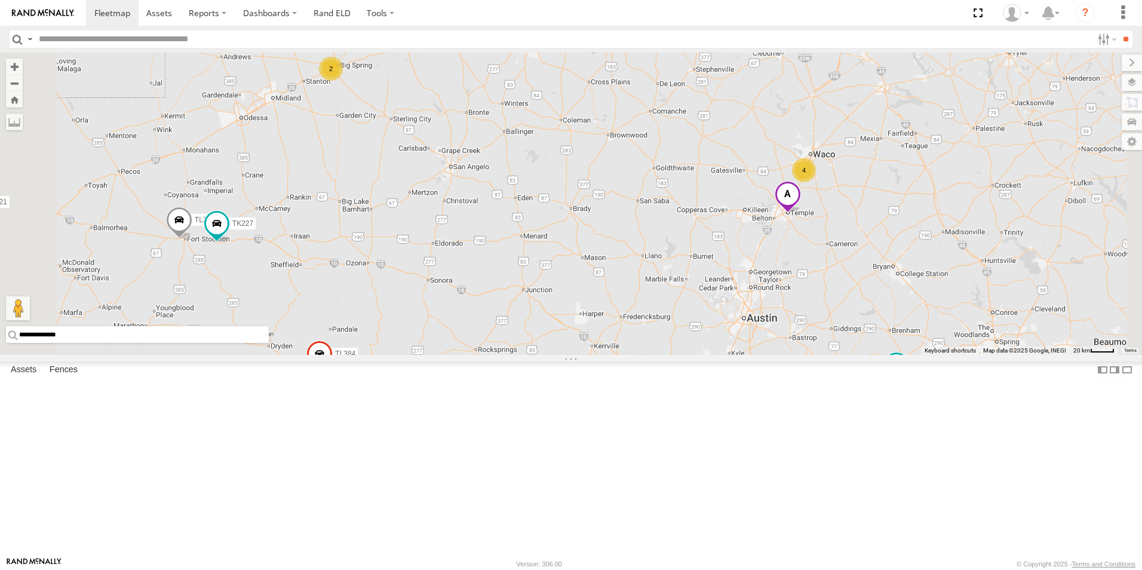
drag, startPoint x: 900, startPoint y: 243, endPoint x: 856, endPoint y: 319, distance: 87.5
click at [856, 319] on div "TL384 TL845 TL735 TL347 TL608 TK421 TL118 TL3010 3 2 4 2 TK221 TK227 TL3003" at bounding box center [571, 204] width 1142 height 302
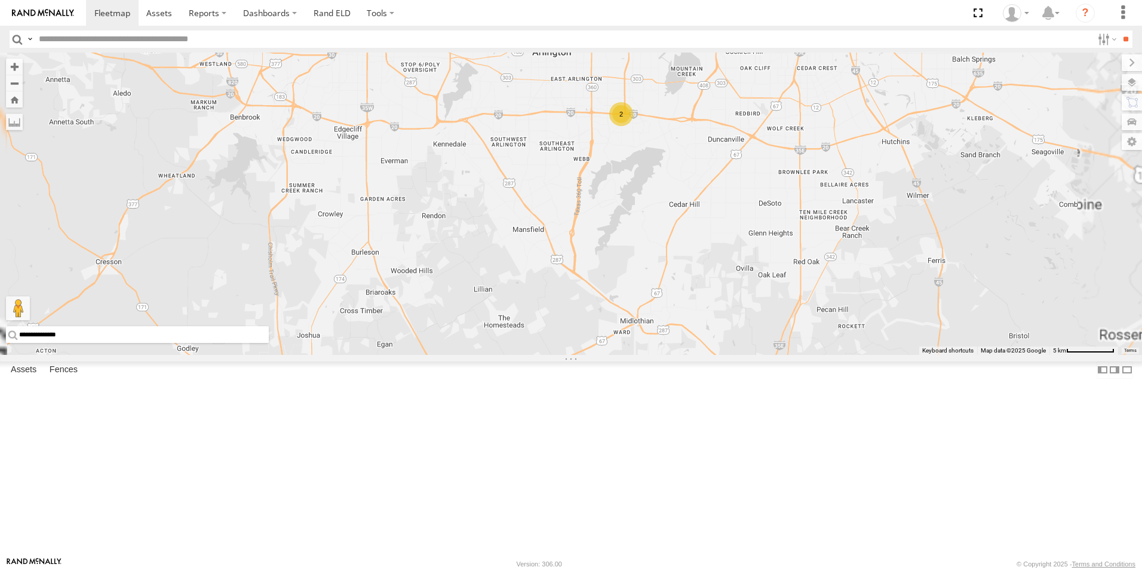
drag, startPoint x: 782, startPoint y: 267, endPoint x: 784, endPoint y: 280, distance: 12.7
click at [784, 280] on div "TL384 TL845 TL735 TL347 TL608 TK421 TL118 TL3010 TK221 TK227 TL3003 2" at bounding box center [571, 204] width 1142 height 302
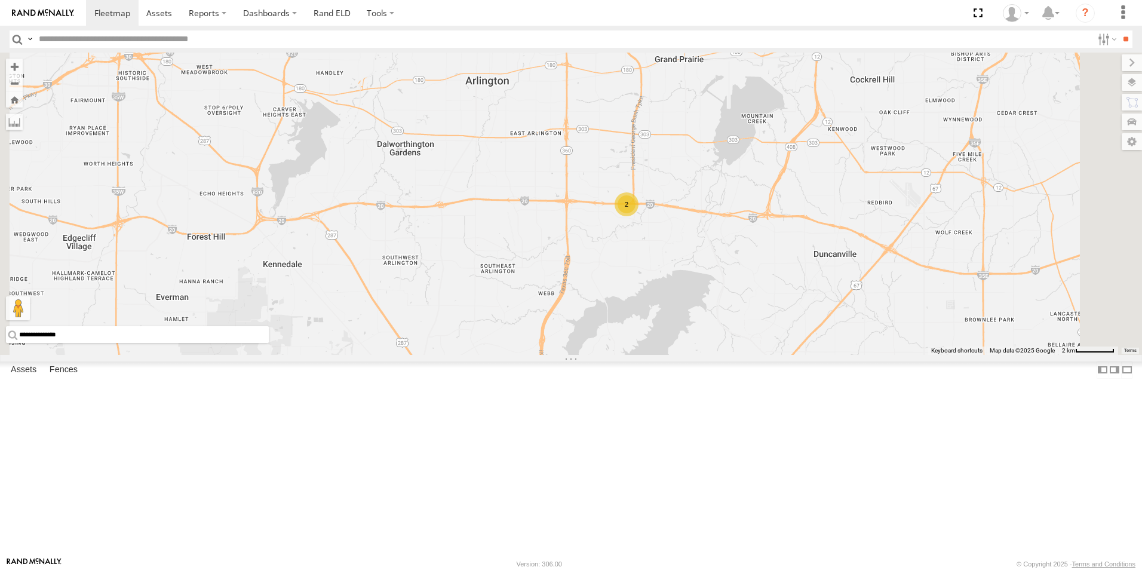
drag, startPoint x: 809, startPoint y: 176, endPoint x: 818, endPoint y: 280, distance: 104.4
click at [818, 280] on div "TL384 TL845 TL735 TL347 TL608 TK421 TL118 TL3010 TK221 TK227 TL3003 2" at bounding box center [571, 204] width 1142 height 302
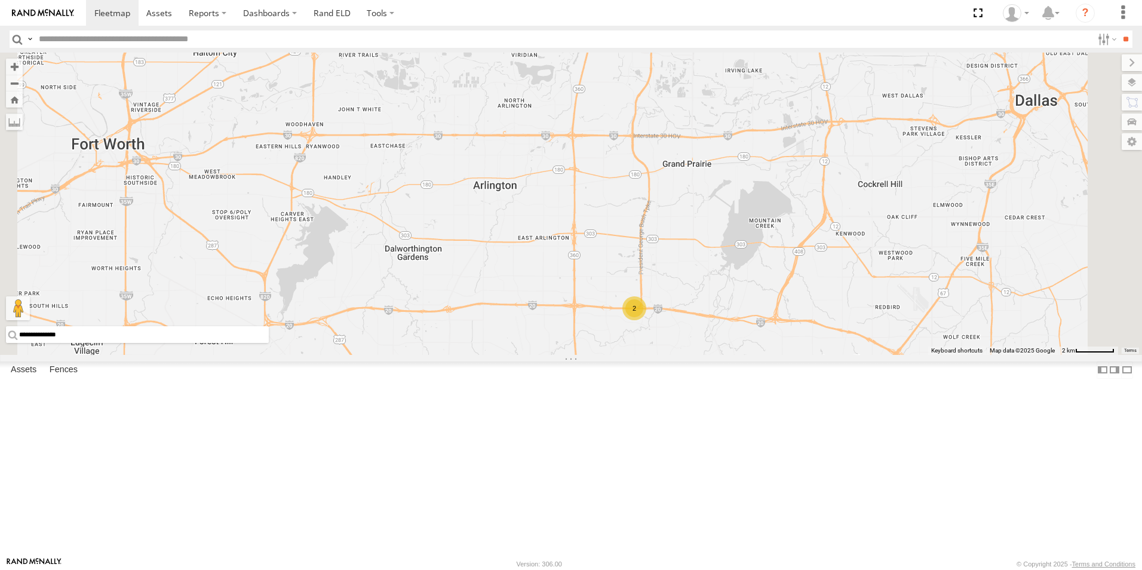
drag, startPoint x: 827, startPoint y: 285, endPoint x: 830, endPoint y: 367, distance: 82.5
click at [830, 355] on div "TL384 TL845 TL735 TL347 TL608 TK421 TL118 TL3010 TK221 TK227 TL3003 2" at bounding box center [571, 204] width 1142 height 302
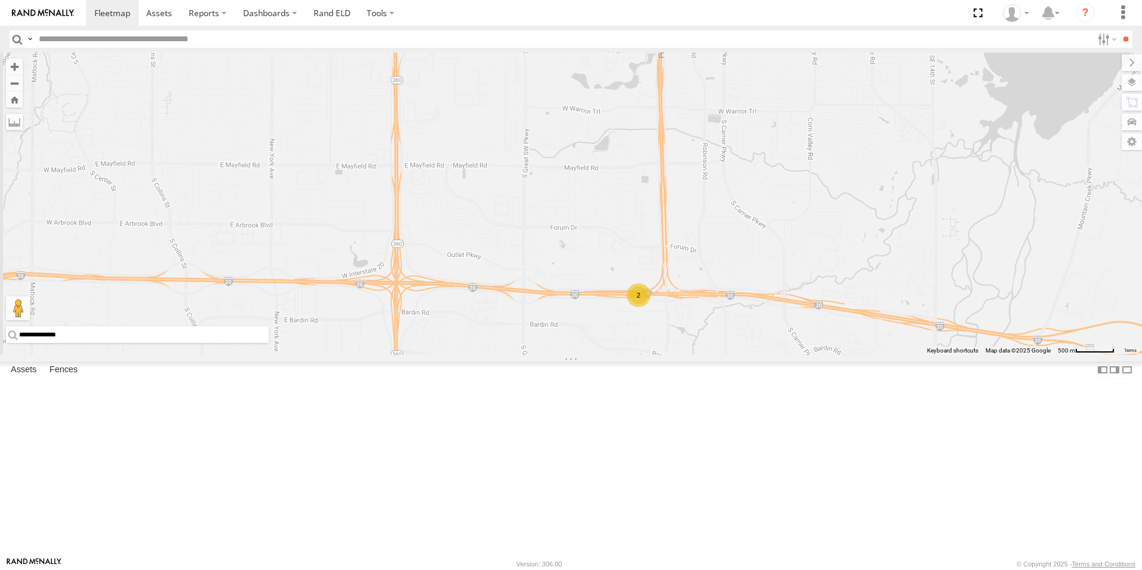
drag, startPoint x: 759, startPoint y: 398, endPoint x: 912, endPoint y: 223, distance: 232.4
click at [912, 223] on div "TL384 TL845 TL735 TL347 TL608 TK421 TL118 TL3010 TK221 TK227 TL3003 2" at bounding box center [571, 204] width 1142 height 302
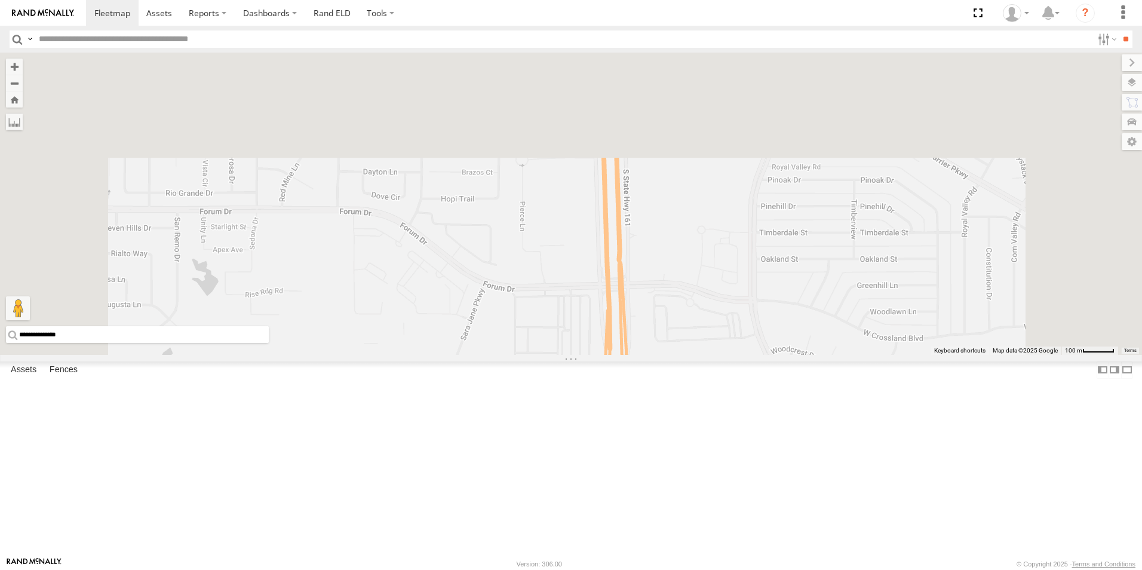
drag, startPoint x: 857, startPoint y: 257, endPoint x: 860, endPoint y: 539, distance: 282.0
click at [860, 355] on div "TL384 TL845 TL735 TL347 TL608 TK421 TL118 TL3010 TK221 TK227 TL3003 2" at bounding box center [571, 204] width 1142 height 302
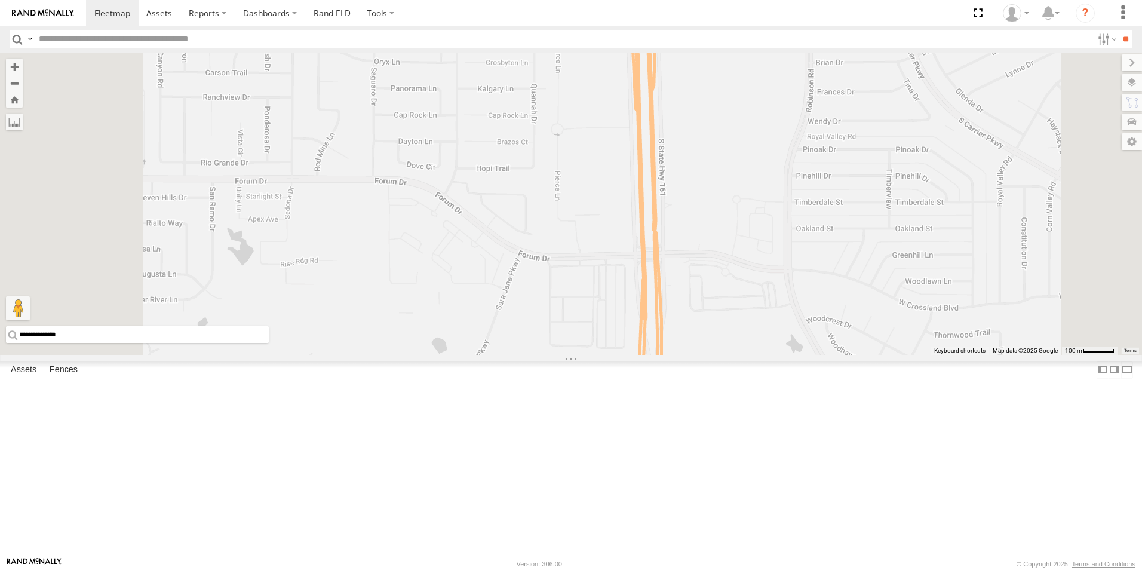
drag, startPoint x: 846, startPoint y: 438, endPoint x: 883, endPoint y: 244, distance: 197.6
click at [883, 244] on div "TL384 TL845 TL735 TL347 TL608 TK421 TL118 TL3010 TK221 TK227 TL3003 2" at bounding box center [571, 204] width 1142 height 302
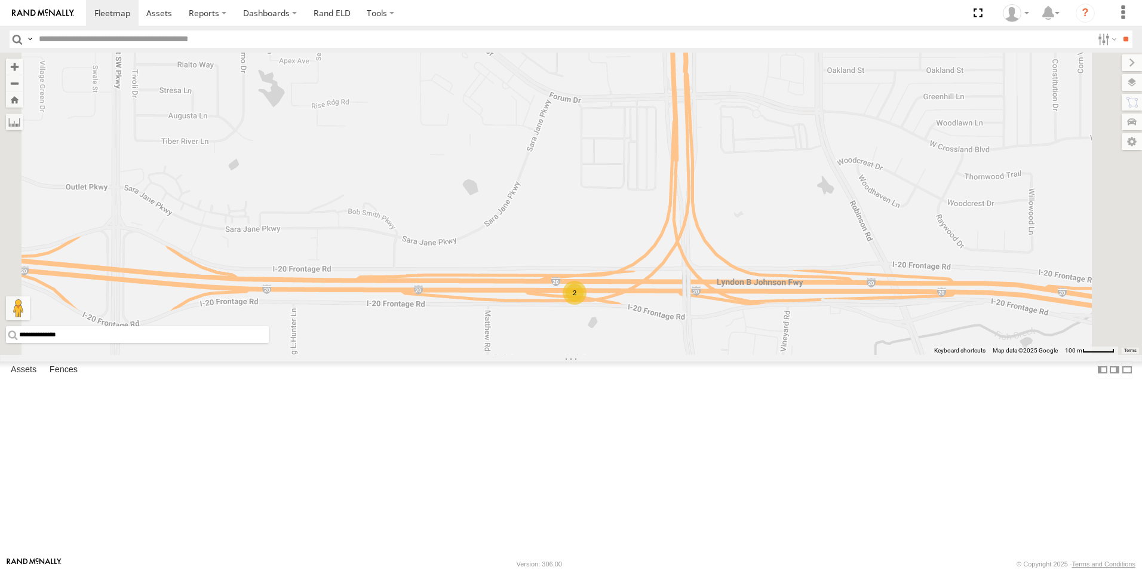
drag, startPoint x: 886, startPoint y: 409, endPoint x: 919, endPoint y: 254, distance: 157.6
click at [919, 254] on div "TL384 TL845 TL735 TL347 TL608 TK421 TL118 TL3010 TK221 TK227 TL3003 2" at bounding box center [571, 204] width 1142 height 302
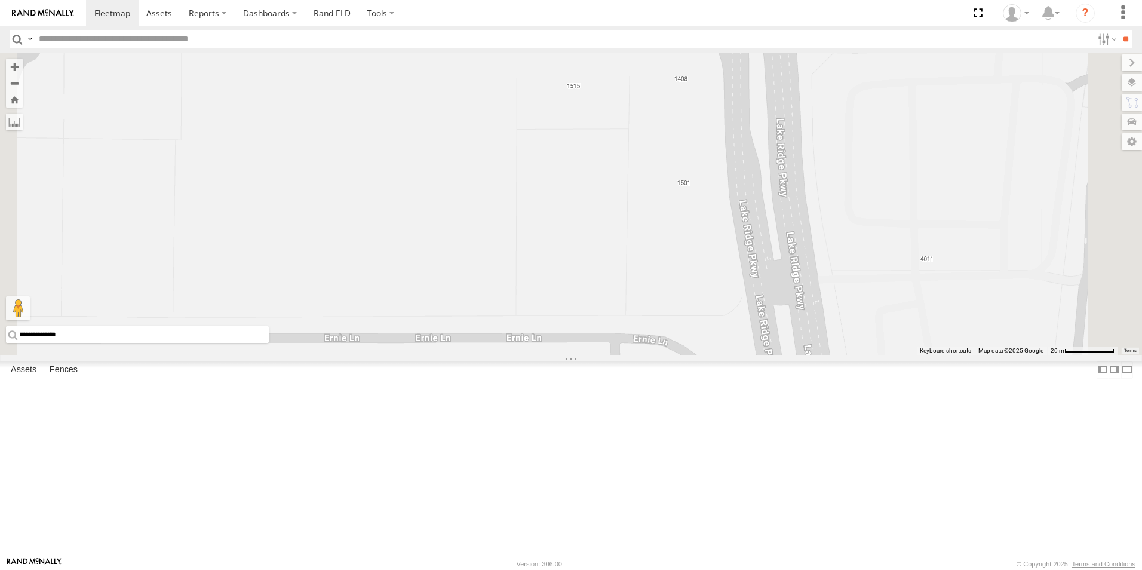
drag, startPoint x: 865, startPoint y: 168, endPoint x: 852, endPoint y: 502, distance: 334.7
click at [852, 355] on div "TL384 TL845 TL735 TL347 TL608 TK421 TL118 TL3010 TK221 TK227 TL3003" at bounding box center [571, 204] width 1142 height 302
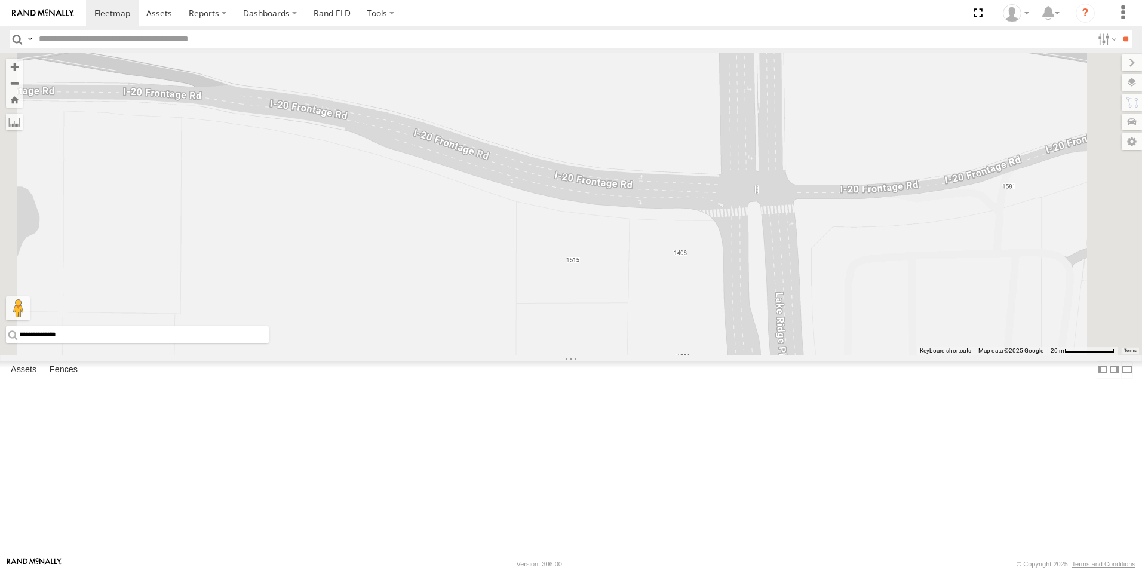
drag, startPoint x: 861, startPoint y: 247, endPoint x: 860, endPoint y: 421, distance: 173.8
click at [860, 355] on div "TL384 TL845 TL735 TL347 TL608 TK421 TL118 TL3010 TK221 TK227 TL3003" at bounding box center [571, 204] width 1142 height 302
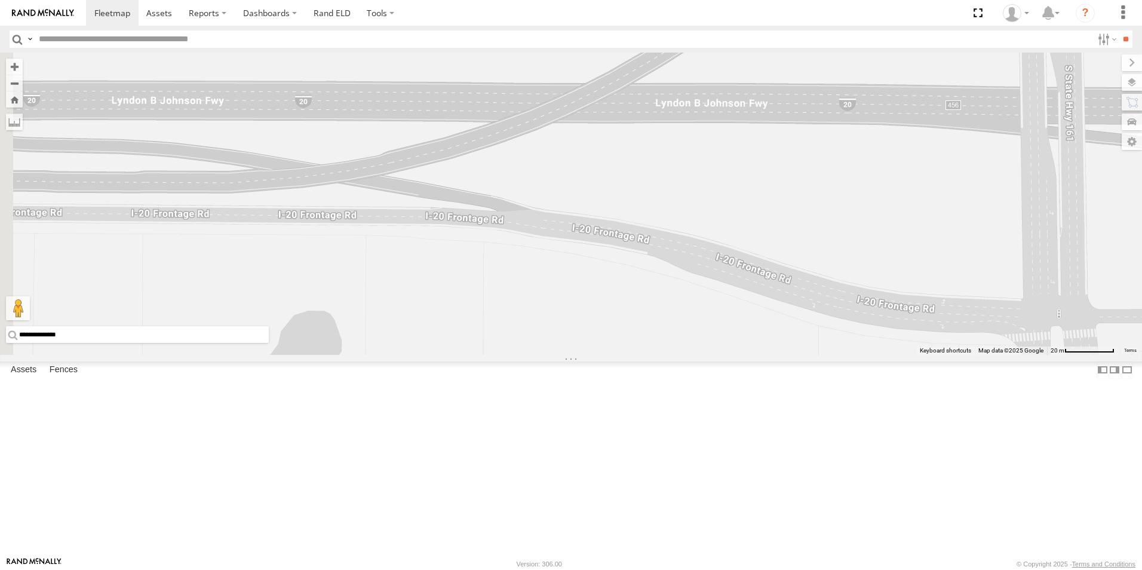
drag, startPoint x: 842, startPoint y: 255, endPoint x: 1144, endPoint y: 382, distance: 327.7
click at [1141, 382] on html at bounding box center [571, 285] width 1142 height 570
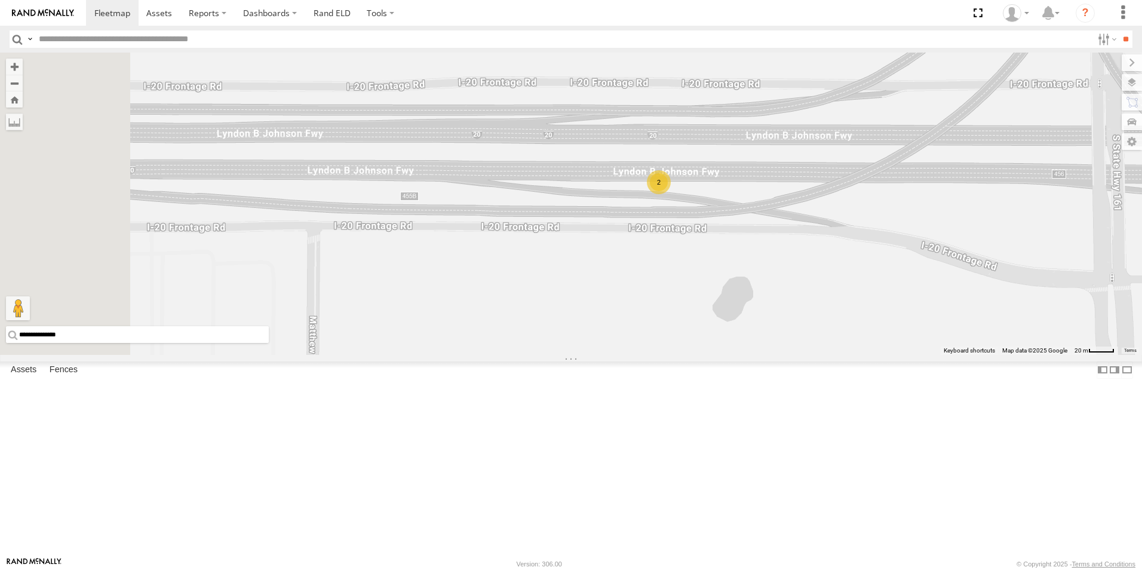
drag, startPoint x: 806, startPoint y: 347, endPoint x: 1034, endPoint y: 347, distance: 228.2
click at [1034, 347] on div "TL384 TL845 TL735 TL347 TL608 TK421 TL118 TL3010 TK221 TK227 TL3003 2" at bounding box center [571, 204] width 1142 height 302
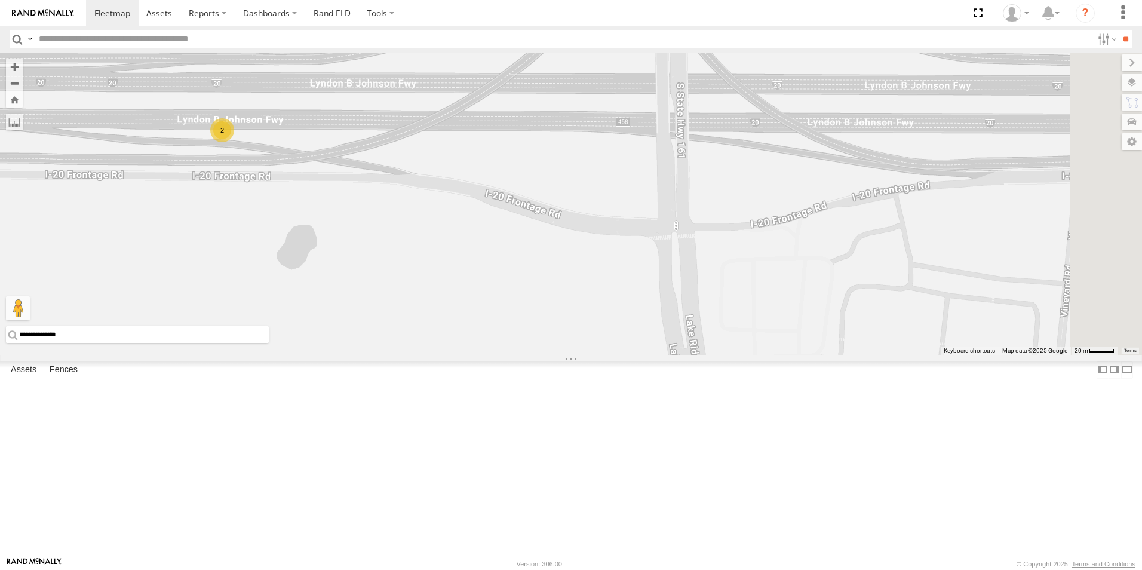
drag, startPoint x: 1040, startPoint y: 300, endPoint x: 583, endPoint y: 229, distance: 462.4
click at [583, 229] on div "TL384 TL845 TL735 TL347 TL608 TK421 TL118 TL3010 TK221 TK227 TL3003 2" at bounding box center [571, 204] width 1142 height 302
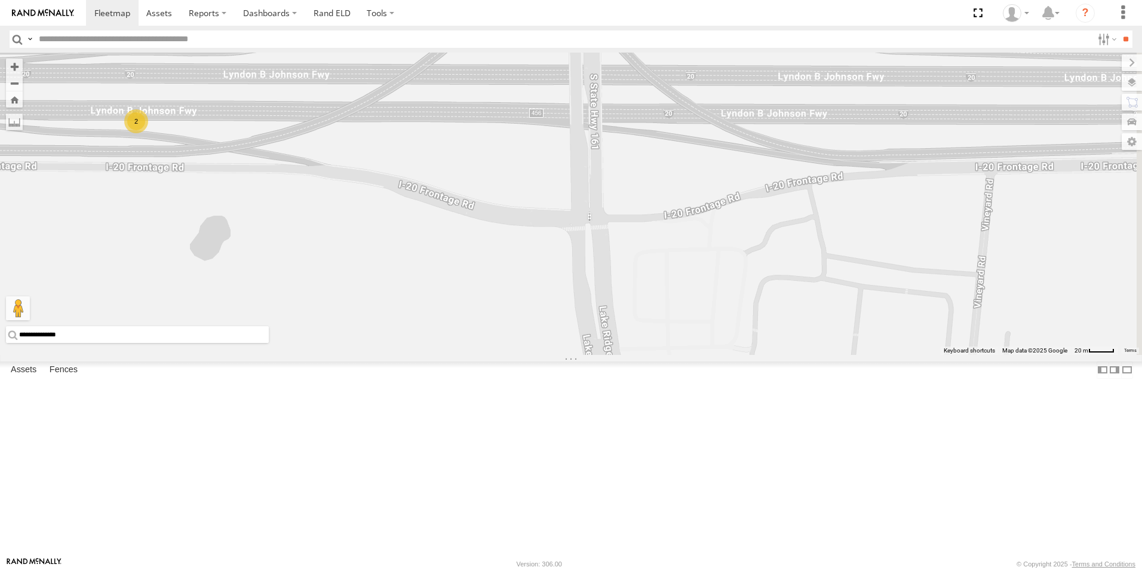
drag, startPoint x: 685, startPoint y: 268, endPoint x: 594, endPoint y: 259, distance: 91.2
click at [594, 259] on div "TL384 TL845 TL735 TL347 TL608 TK421 TL118 TL3010 TK221 TK227 TL3003 2" at bounding box center [571, 204] width 1142 height 302
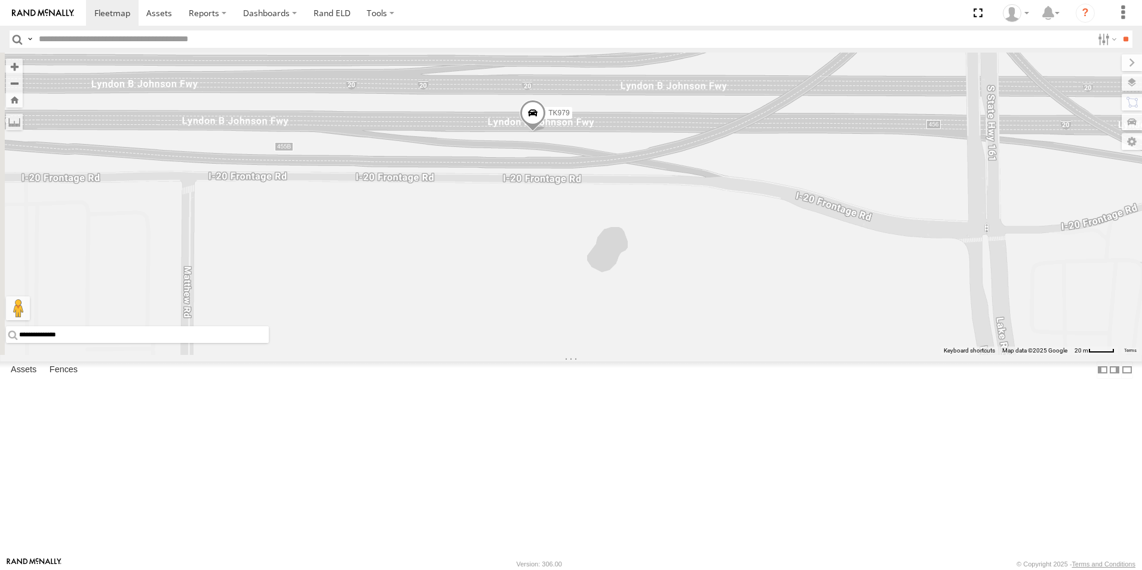
drag, startPoint x: 579, startPoint y: 336, endPoint x: 978, endPoint y: 348, distance: 398.6
click at [978, 348] on div "TL384 TL845 TL735 TL347 TL608 TK421 TL118 TL3010 TK221 TK227 TL3003 TK979" at bounding box center [571, 204] width 1142 height 302
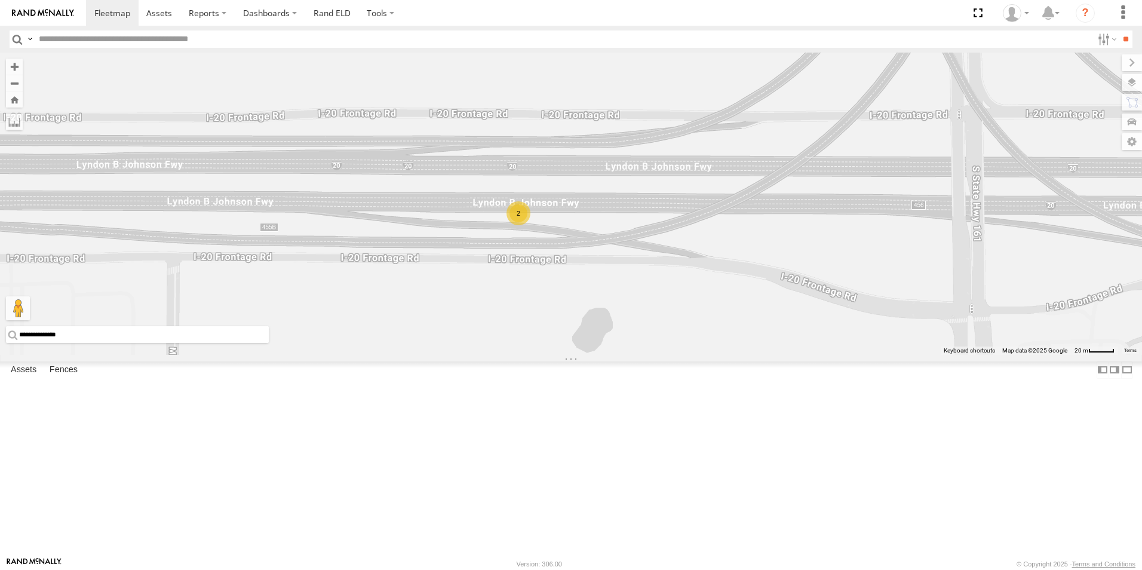
drag, startPoint x: 915, startPoint y: 275, endPoint x: 899, endPoint y: 356, distance: 82.2
click at [899, 355] on div "TL384 TL845 TL735 TL347 TL608 TK421 TL118 TL3010 TK221 TK227 TL3003 2" at bounding box center [571, 204] width 1142 height 302
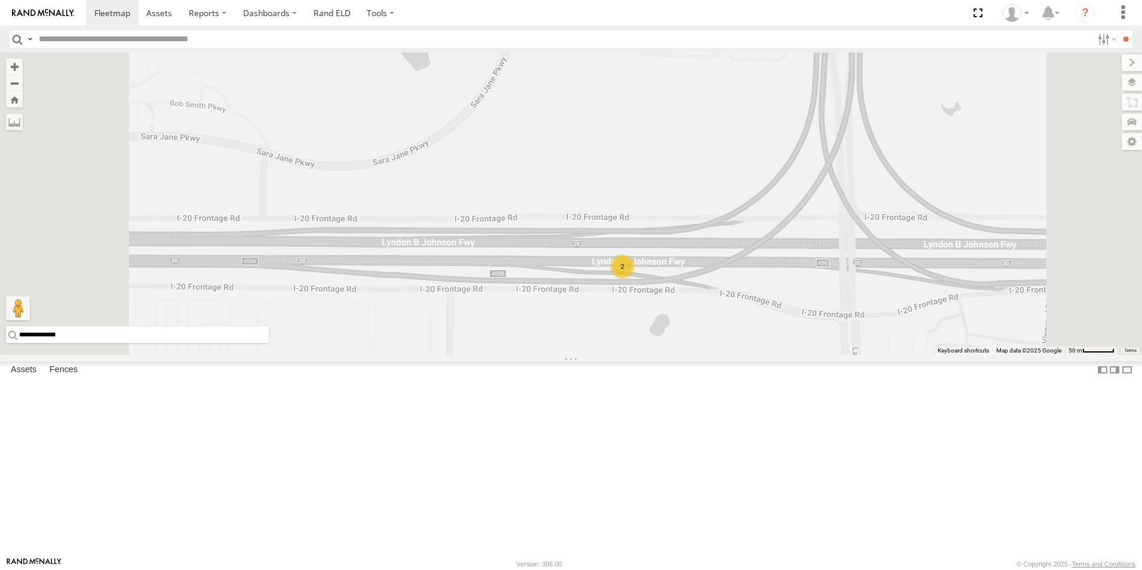
drag, startPoint x: 910, startPoint y: 373, endPoint x: 901, endPoint y: 407, distance: 35.4
click at [901, 355] on div "TL384 TL845 TL735 TL347 TL608 TK421 TL118 TL3010 TK221 TK227 TL3003 2" at bounding box center [571, 204] width 1142 height 302
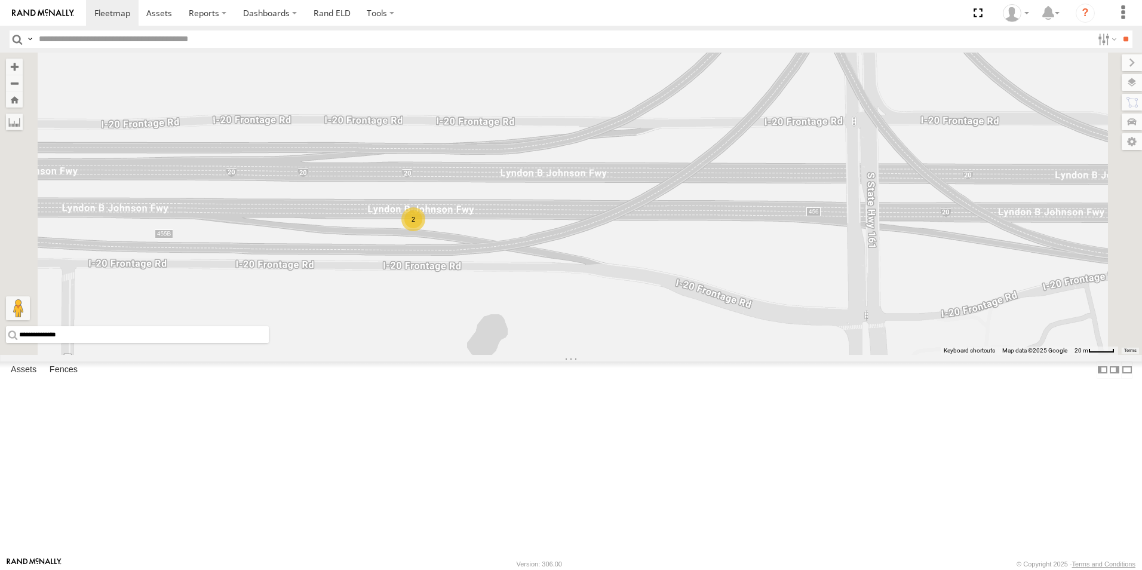
drag, startPoint x: 937, startPoint y: 285, endPoint x: 870, endPoint y: 235, distance: 83.7
click at [870, 235] on div "TL384 TL845 TL735 TL347 TL608 TK421 TL118 TL3010 TK221 TK227 TL3003 2" at bounding box center [571, 204] width 1142 height 302
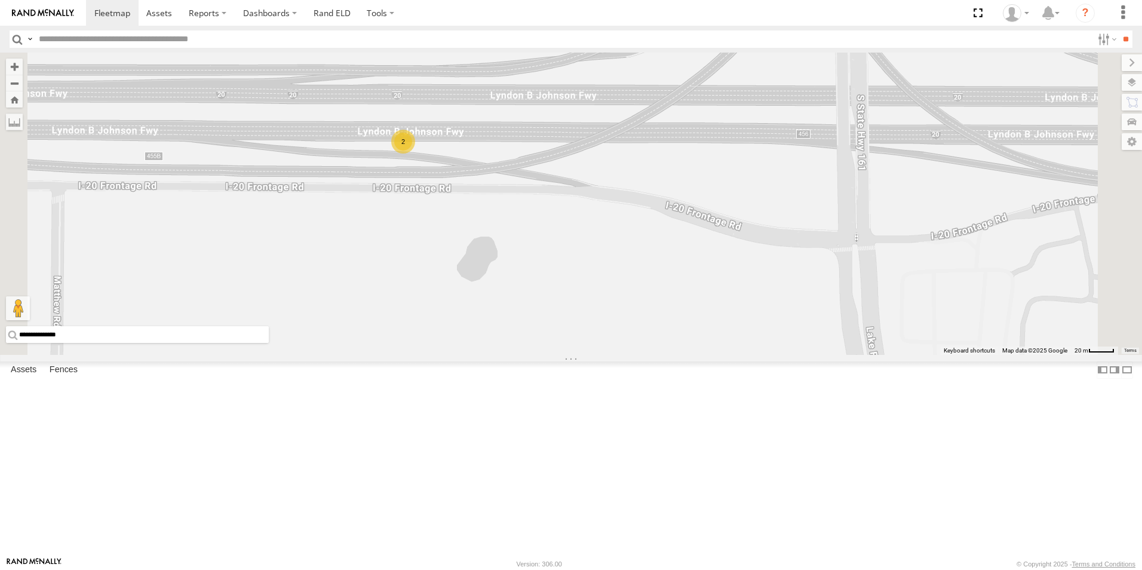
drag, startPoint x: 885, startPoint y: 448, endPoint x: 874, endPoint y: 367, distance: 81.4
click at [874, 355] on div "TL384 TL845 TL735 TL347 TL608 TK421 TL118 TL3010 TK221 TK227 TL3003 2" at bounding box center [571, 204] width 1142 height 302
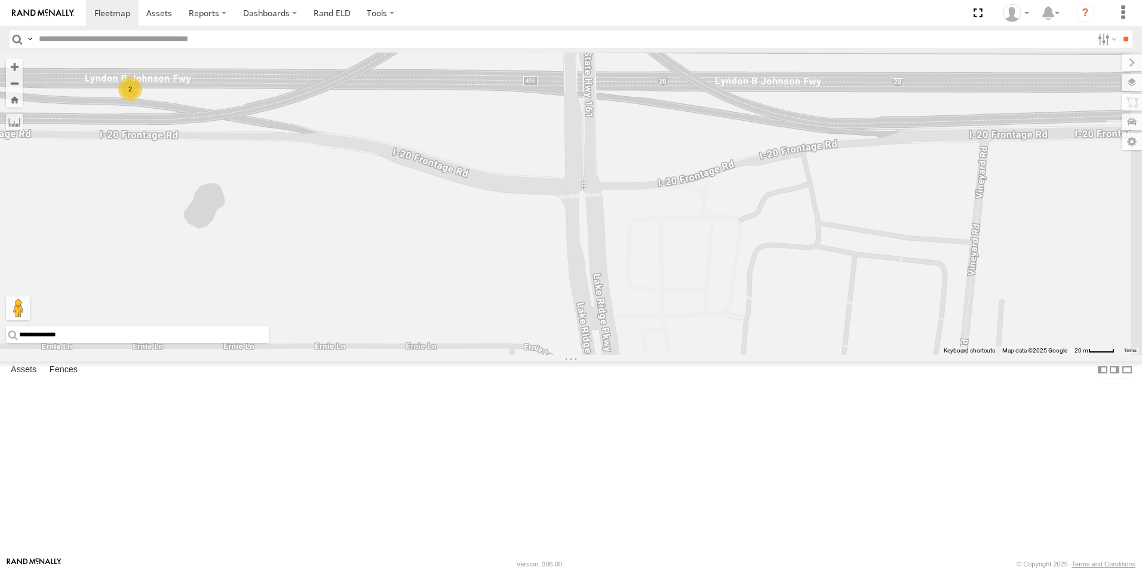
drag, startPoint x: 885, startPoint y: 397, endPoint x: 609, endPoint y: 345, distance: 280.7
click at [609, 345] on div "TL384 TL845 TL735 TL347 TL608 TK421 TL118 TL3010 TK221 TK227 TL3003 2" at bounding box center [571, 204] width 1142 height 302
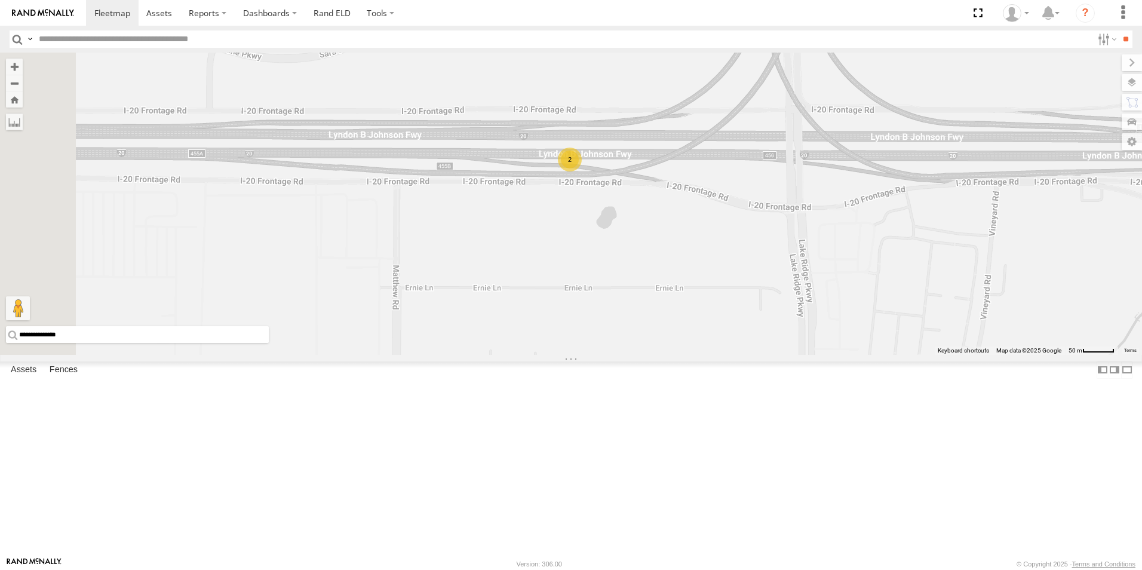
drag, startPoint x: 696, startPoint y: 346, endPoint x: 877, endPoint y: 346, distance: 181.6
click at [877, 346] on div "TL384 TL845 TL735 TL347 TL608 TK421 TL118 TL3010 TK221 TK227 TL3003 2" at bounding box center [571, 204] width 1142 height 302
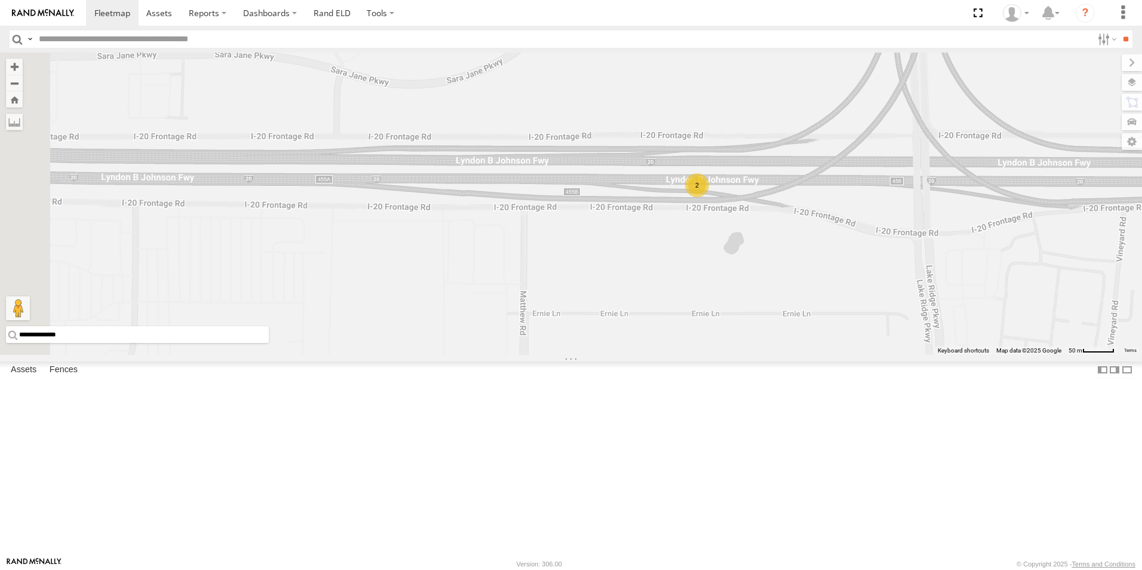
drag, startPoint x: 719, startPoint y: 349, endPoint x: 852, endPoint y: 375, distance: 135.7
click at [852, 355] on div "TL384 TL845 TL735 TL347 TL608 TK421 TL118 TL3010 TK221 TK227 TL3003 2" at bounding box center [571, 204] width 1142 height 302
click at [708, 197] on div "2" at bounding box center [697, 185] width 24 height 24
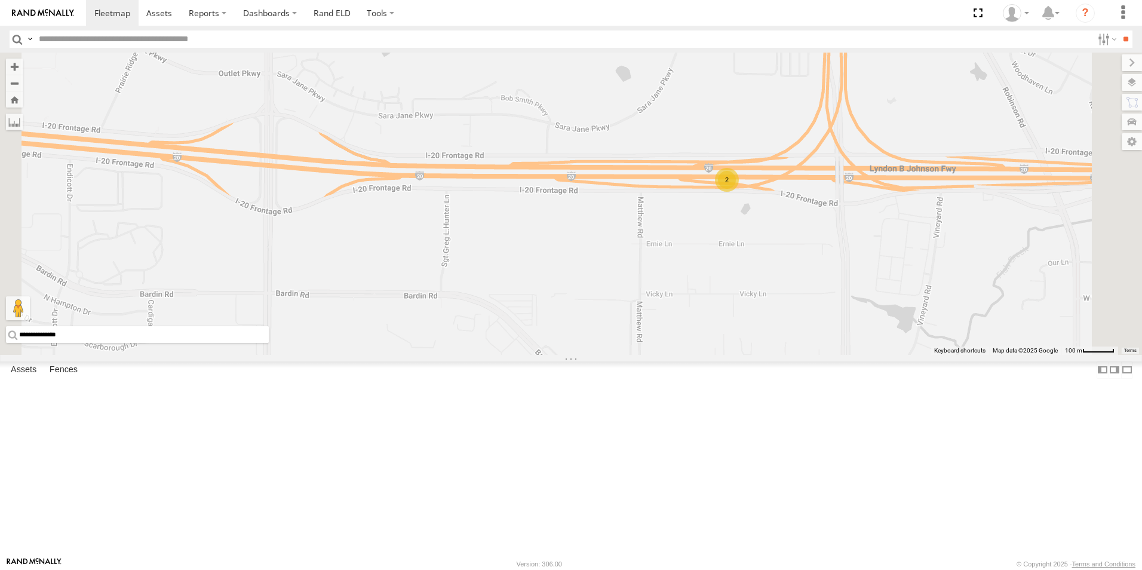
drag, startPoint x: 946, startPoint y: 248, endPoint x: 934, endPoint y: 297, distance: 49.8
click at [934, 297] on div "TL384 TL845 TL735 TL347 TL608 TK421 TL118 TL3010 TK221 TK227 TL3003 2" at bounding box center [571, 204] width 1142 height 302
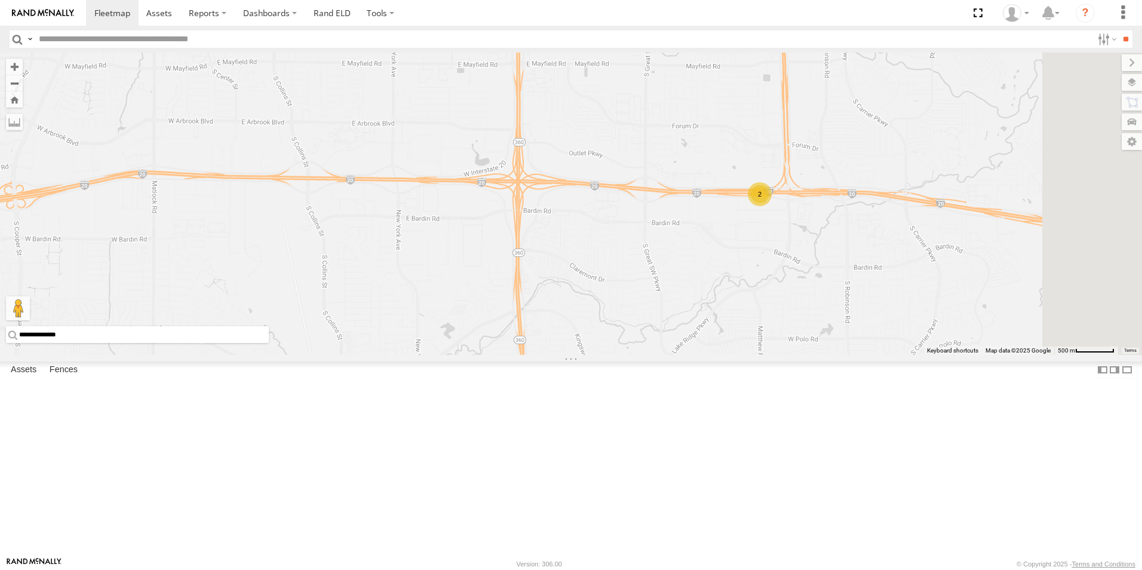
drag, startPoint x: 977, startPoint y: 296, endPoint x: 953, endPoint y: 298, distance: 23.4
click at [953, 298] on div "TL384 TL845 TL735 TL347 TL608 TK421 TL118 TL3010 TK221 TK227 TL3003 2" at bounding box center [571, 204] width 1142 height 302
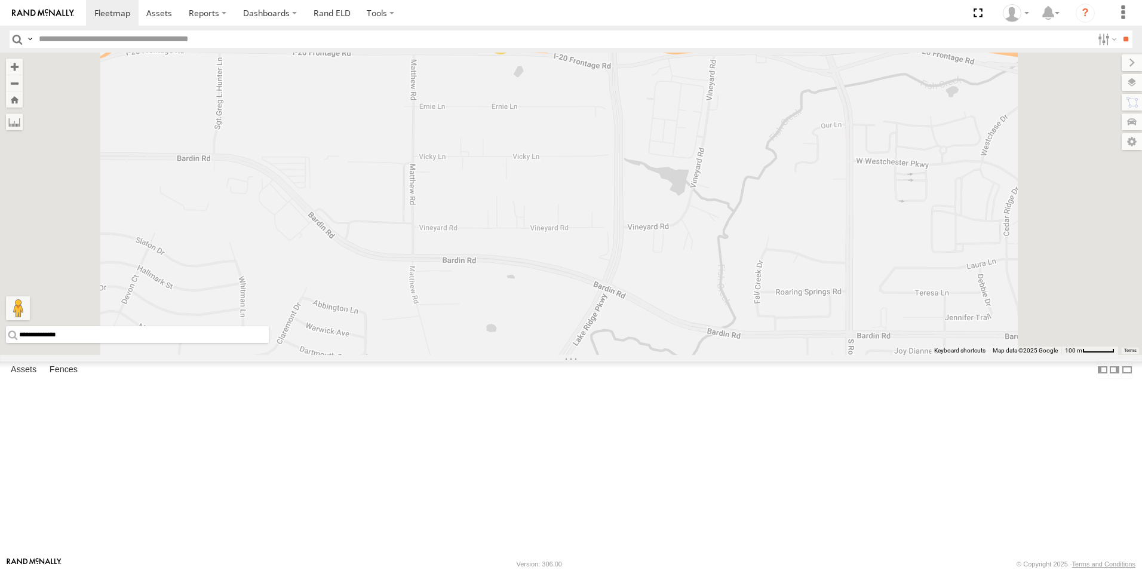
drag, startPoint x: 961, startPoint y: 352, endPoint x: 959, endPoint y: 308, distance: 44.9
click at [959, 308] on div "TL384 TL845 TL735 TL347 TL608 TK421 TL118 TL3010 TK221 TK227 TL3003 2" at bounding box center [571, 204] width 1142 height 302
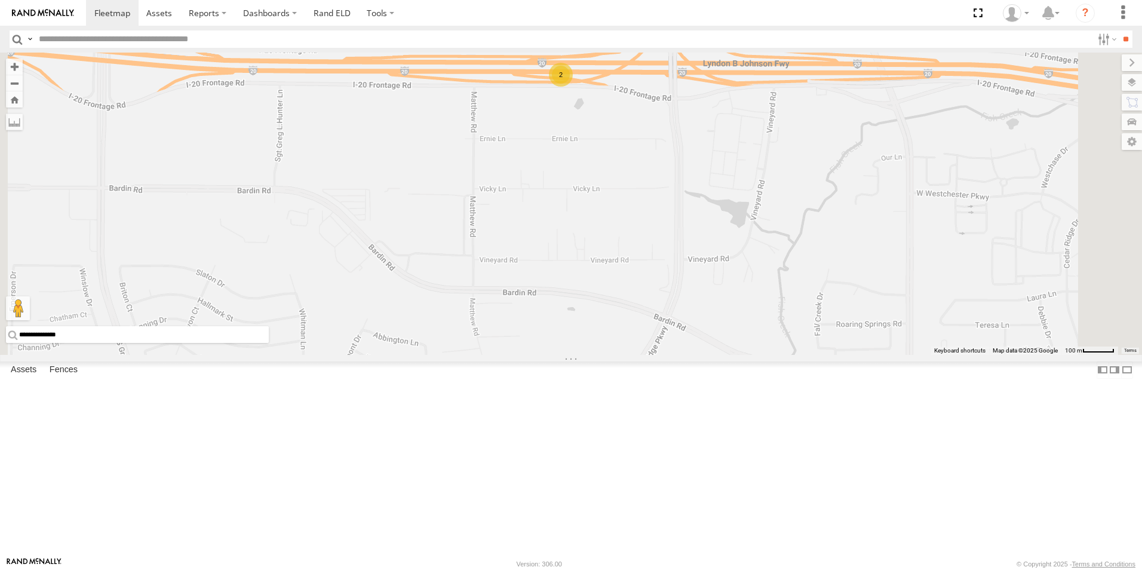
drag, startPoint x: 708, startPoint y: 250, endPoint x: 781, endPoint y: 292, distance: 84.5
click at [781, 292] on div "TL384 TL845 TL735 TL347 TL608 TK421 TL118 TL3010 TK221 TK227 TL3003 2" at bounding box center [571, 204] width 1142 height 302
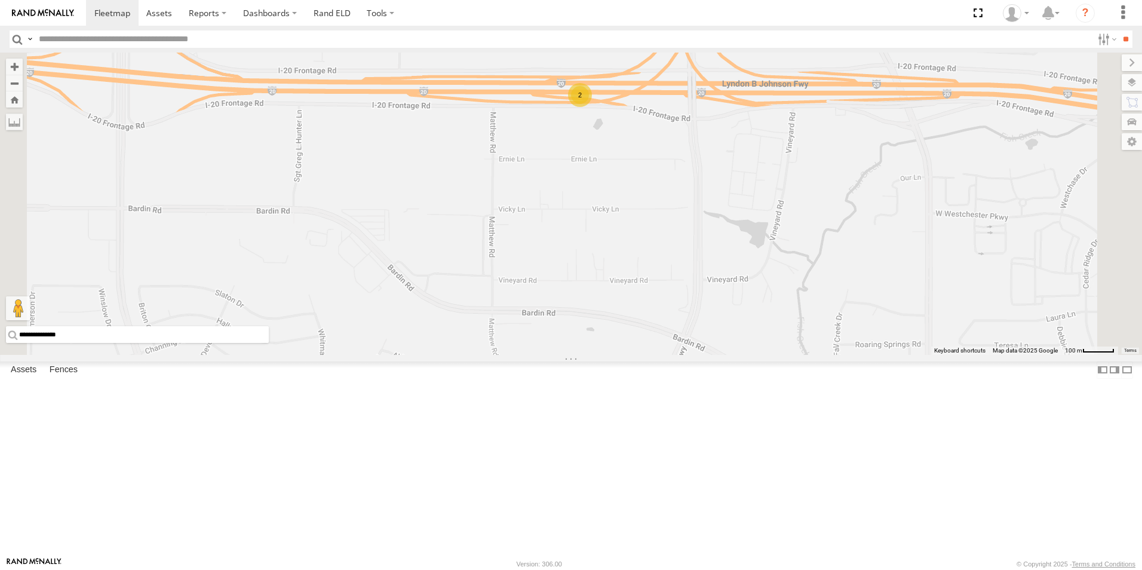
drag, startPoint x: 783, startPoint y: 222, endPoint x: 801, endPoint y: 241, distance: 26.2
click at [801, 241] on div "TL384 TL845 TL735 TL347 TL608 TK421 TL118 TL3010 TK221 TK227 TL3003 2" at bounding box center [571, 204] width 1142 height 302
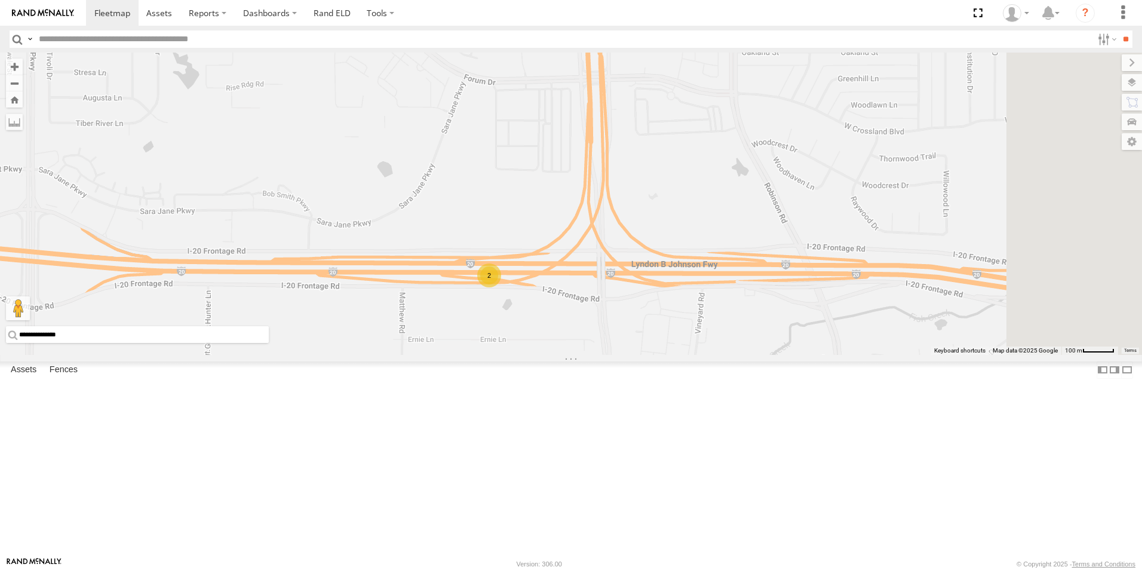
drag, startPoint x: 802, startPoint y: 241, endPoint x: 715, endPoint y: 420, distance: 198.5
click at [715, 355] on div "TL384 TL845 TL735 TL347 TL608 TK421 TL118 TL3010 TK221 TK227 TL3003 2" at bounding box center [571, 204] width 1142 height 302
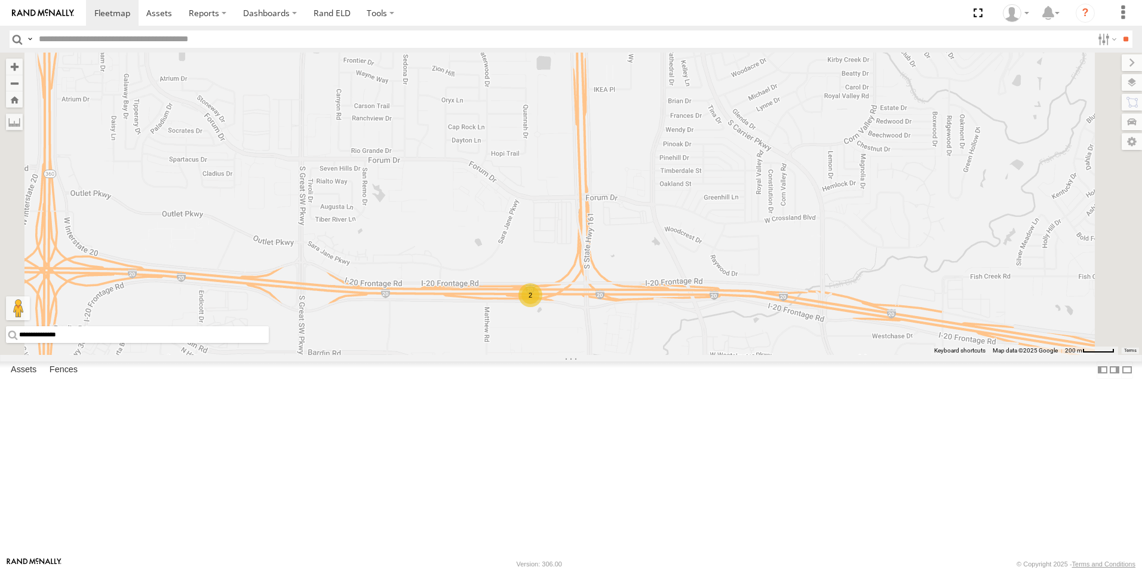
click at [542, 307] on div "2" at bounding box center [530, 295] width 24 height 24
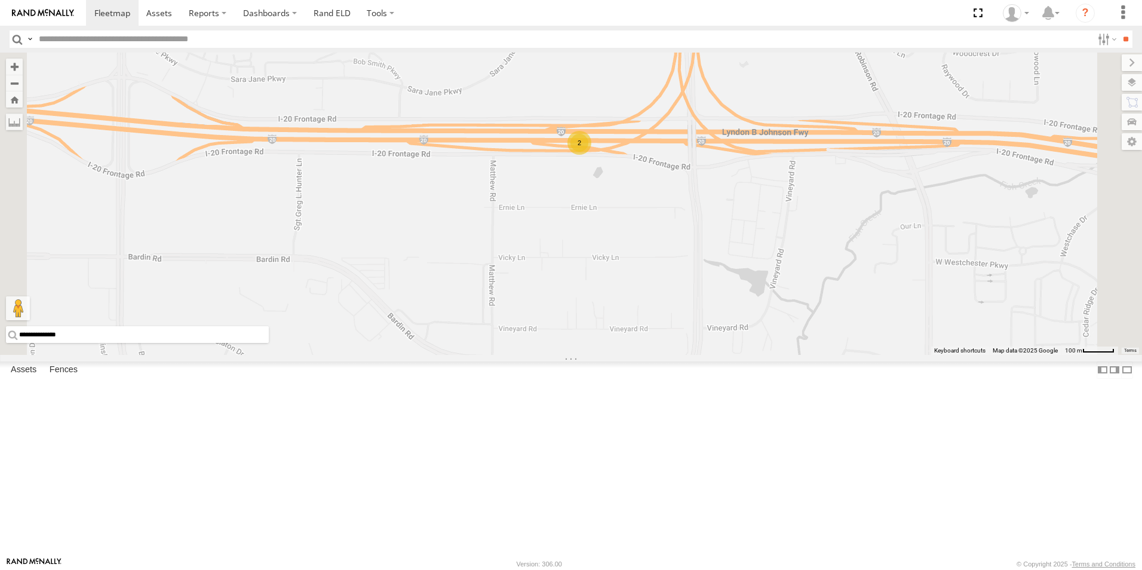
drag, startPoint x: 803, startPoint y: 301, endPoint x: 777, endPoint y: 224, distance: 81.4
click at [777, 224] on div "2" at bounding box center [571, 204] width 1142 height 302
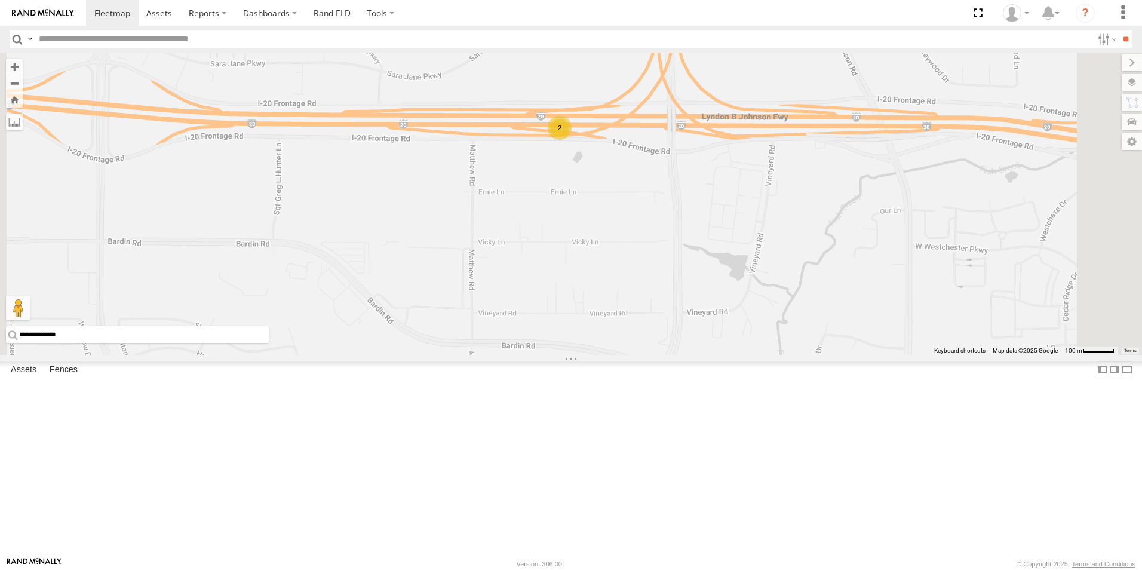
drag, startPoint x: 819, startPoint y: 363, endPoint x: 781, endPoint y: 324, distance: 54.1
click at [781, 324] on div "2" at bounding box center [571, 204] width 1142 height 302
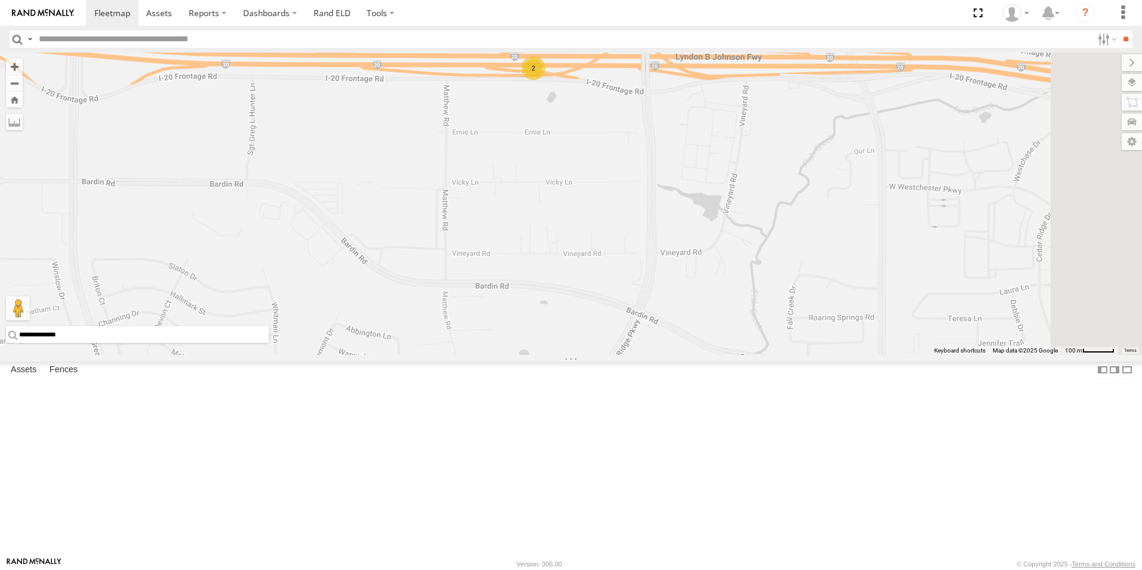
drag, startPoint x: 1018, startPoint y: 325, endPoint x: 1012, endPoint y: 306, distance: 19.3
click at [1012, 306] on div "2" at bounding box center [571, 204] width 1142 height 302
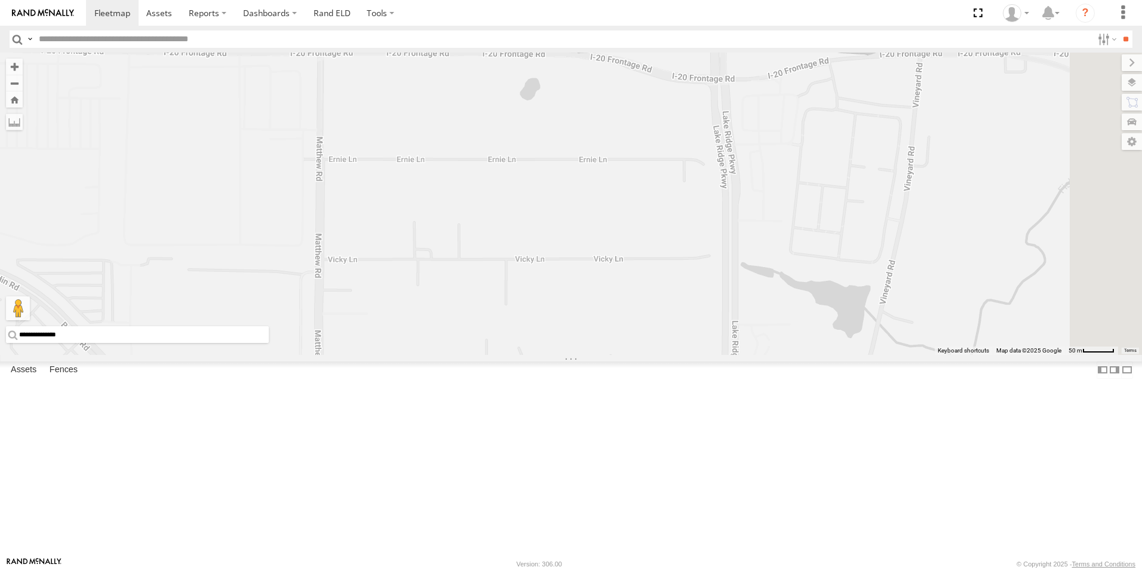
drag, startPoint x: 754, startPoint y: 235, endPoint x: 766, endPoint y: 291, distance: 57.3
click at [766, 291] on div "2" at bounding box center [571, 204] width 1142 height 302
